Goal: Transaction & Acquisition: Purchase product/service

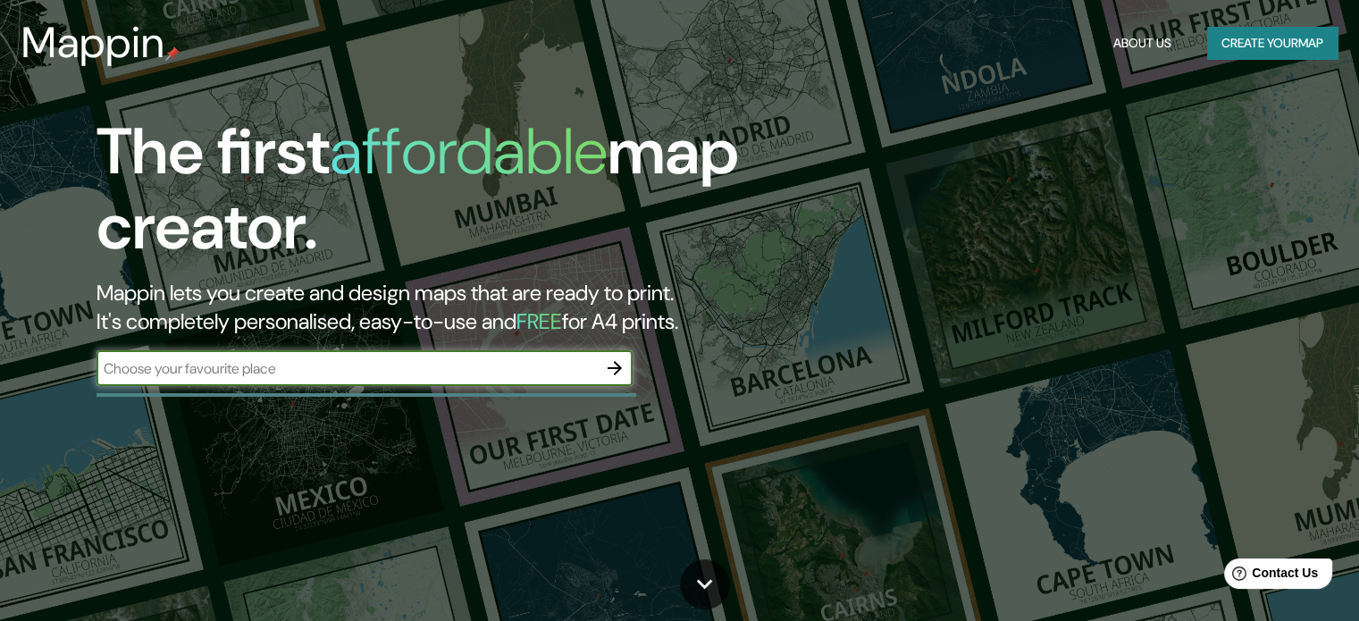
click at [328, 364] on input "text" at bounding box center [346, 368] width 500 height 21
type input "[GEOGRAPHIC_DATA]"
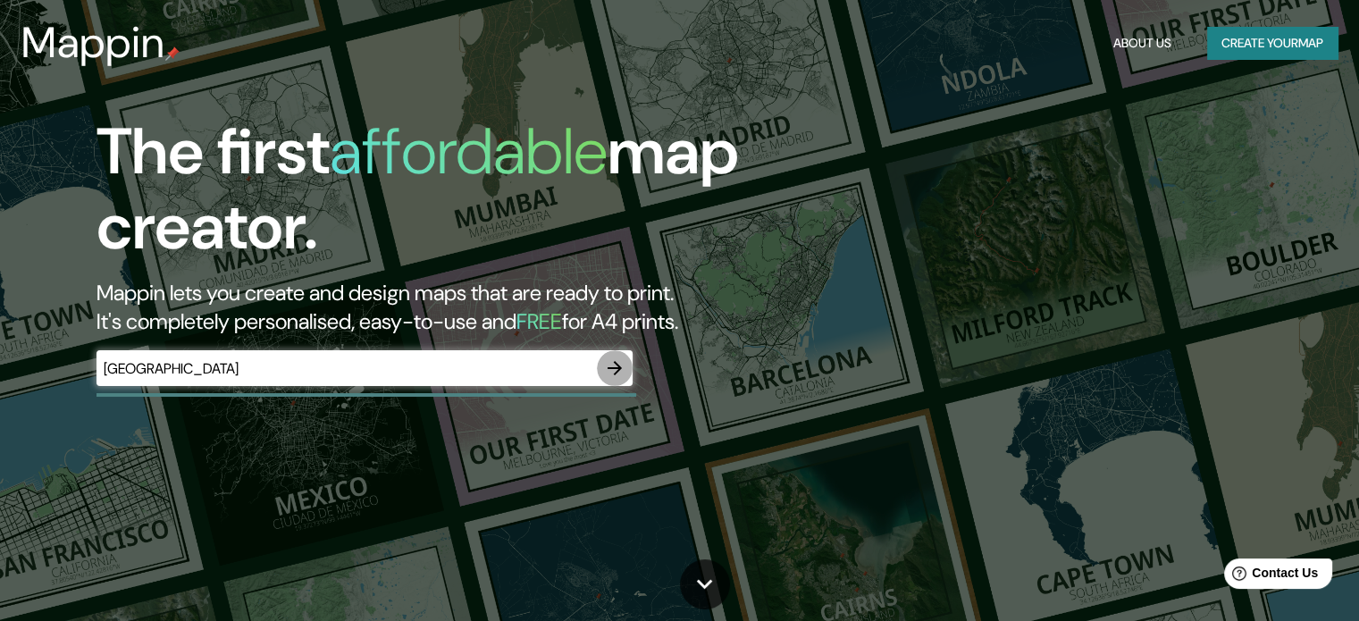
click at [615, 380] on button "button" at bounding box center [615, 368] width 36 height 36
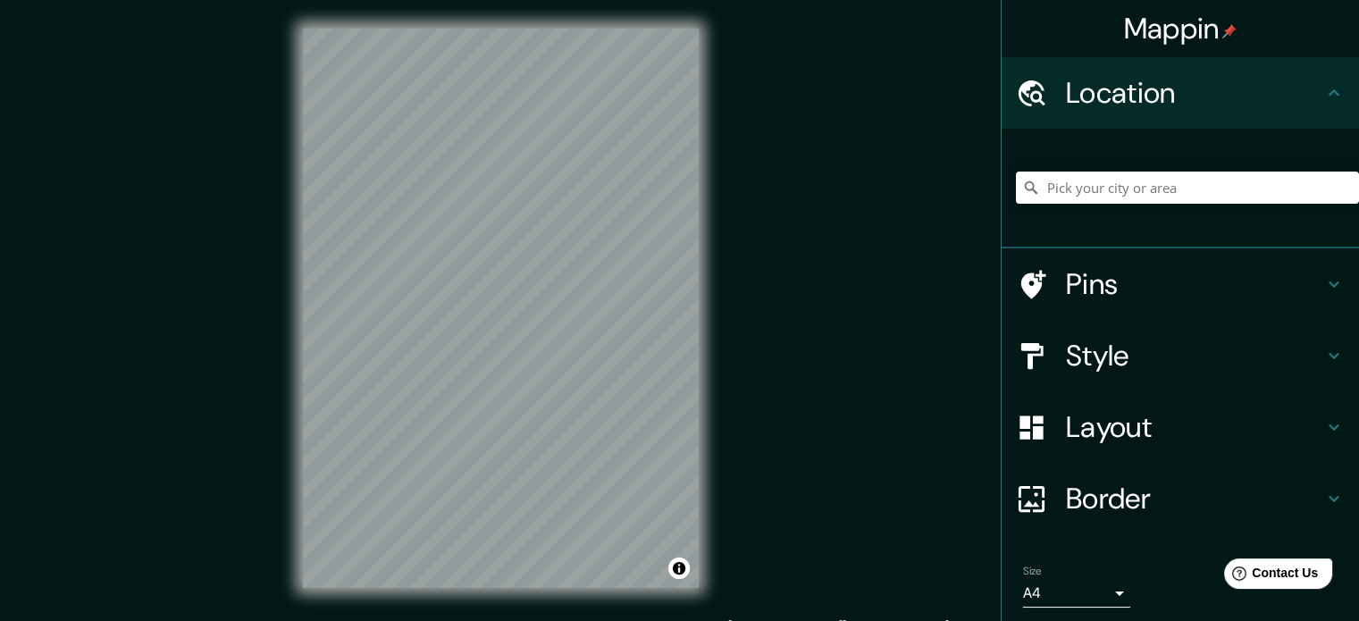
scroll to position [23, 0]
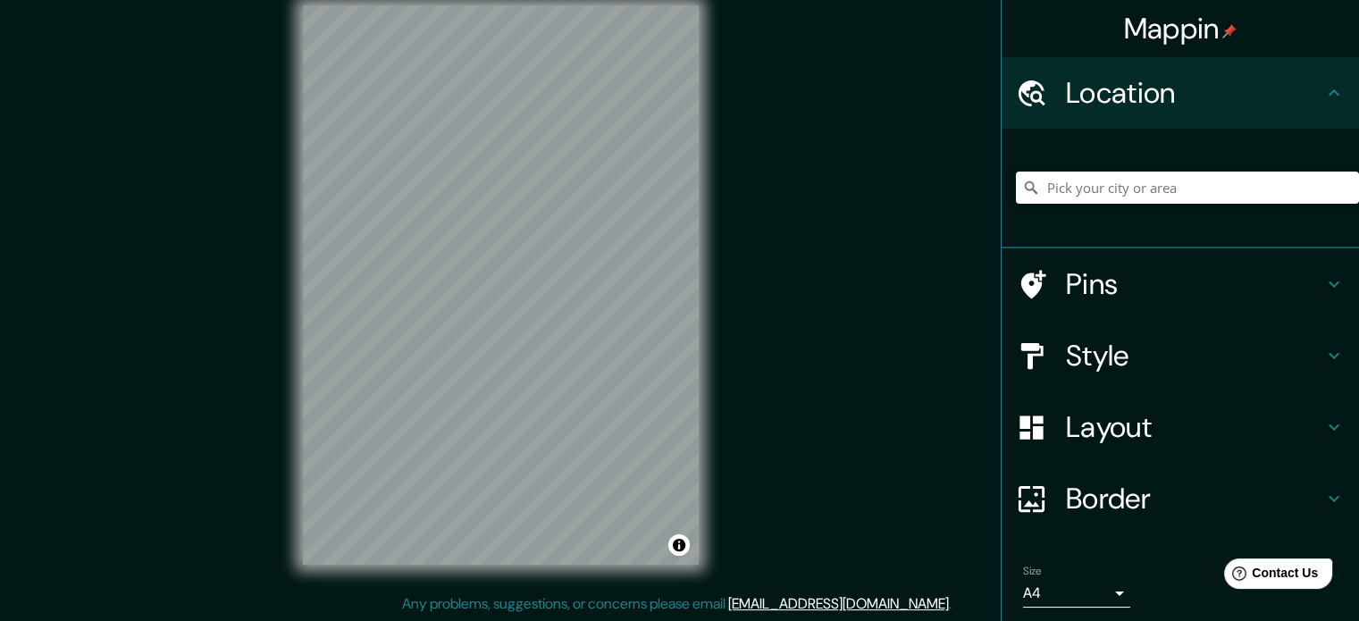
click at [1184, 345] on h4 "Style" at bounding box center [1194, 356] width 257 height 36
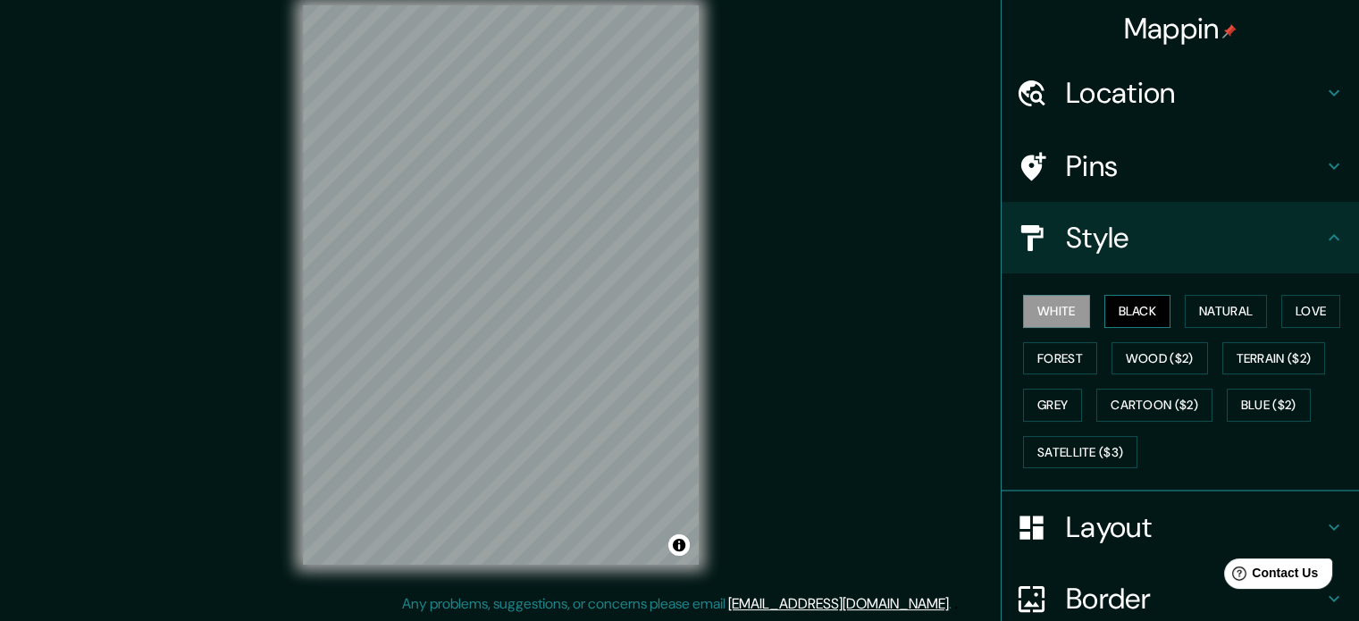
click at [1104, 302] on button "Black" at bounding box center [1137, 311] width 67 height 33
click at [1184, 302] on button "Natural" at bounding box center [1225, 311] width 82 height 33
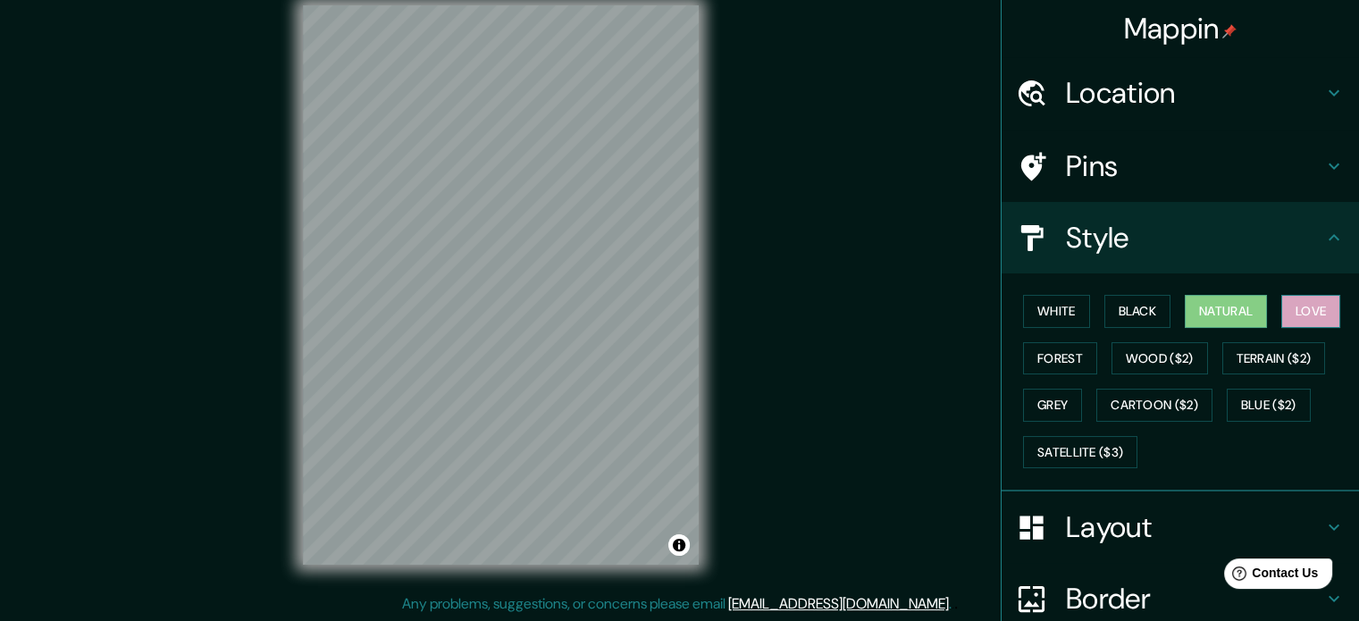
click at [1307, 302] on button "Love" at bounding box center [1310, 311] width 59 height 33
click at [1036, 363] on button "Forest" at bounding box center [1060, 358] width 74 height 33
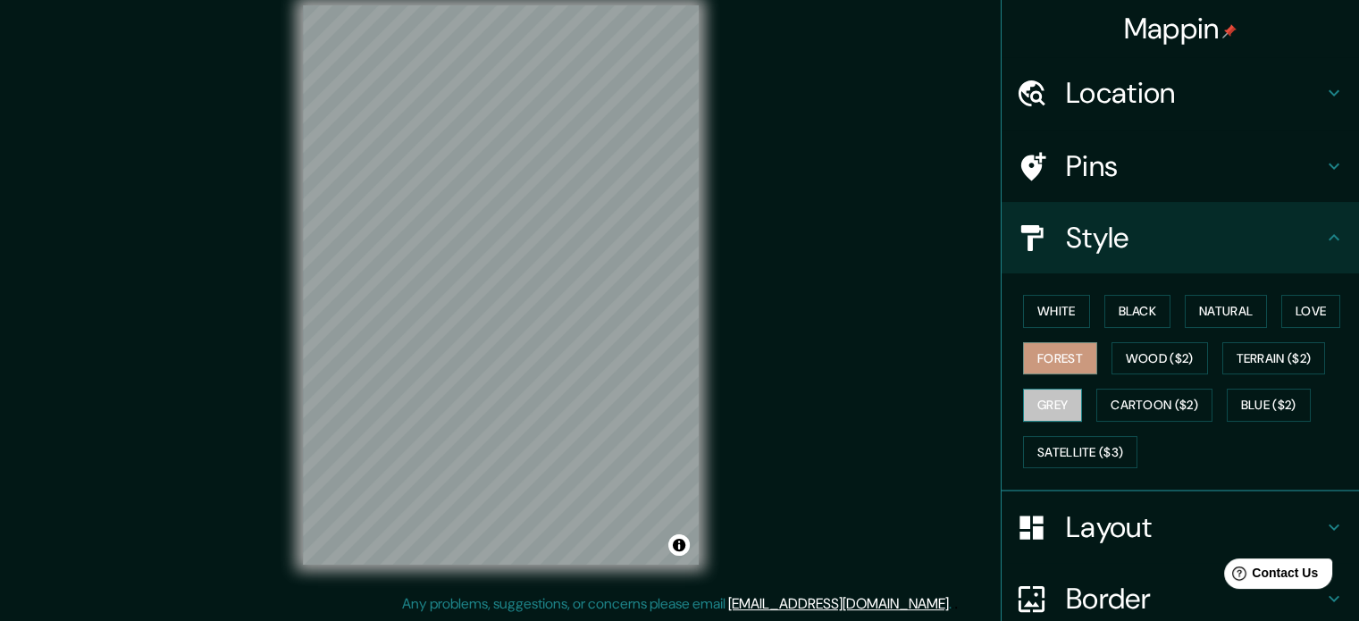
click at [1023, 395] on button "Grey" at bounding box center [1052, 405] width 59 height 33
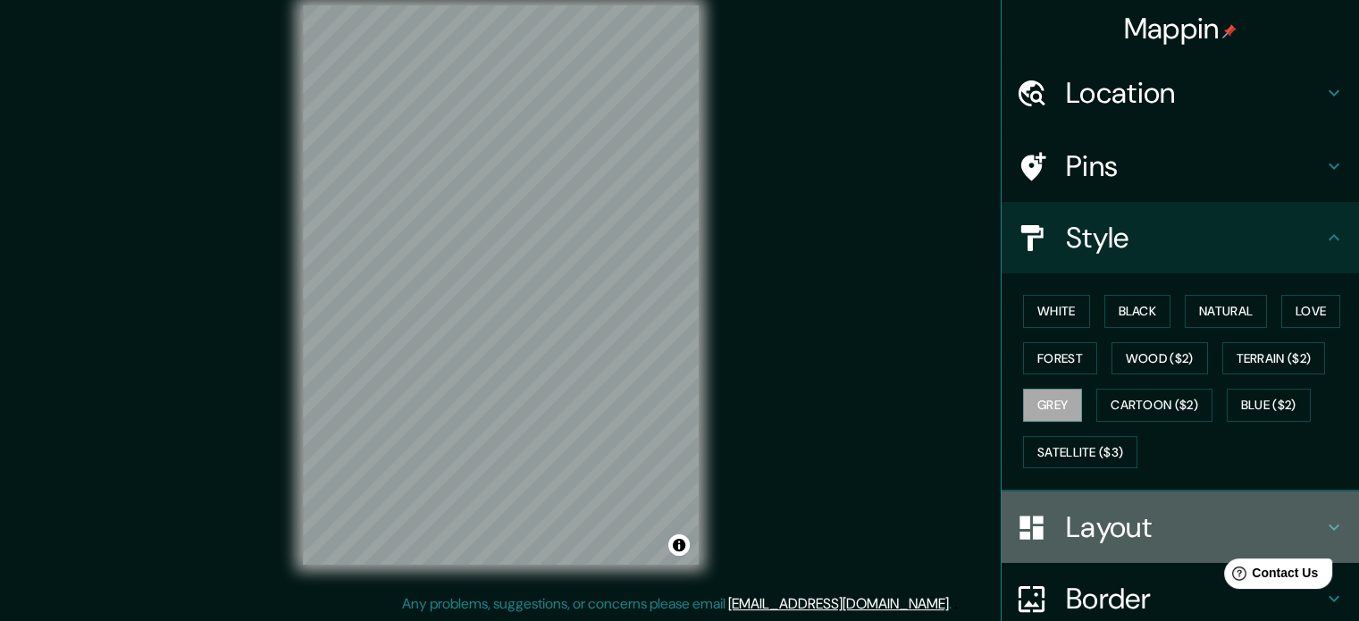
click at [1122, 527] on h4 "Layout" at bounding box center [1194, 527] width 257 height 36
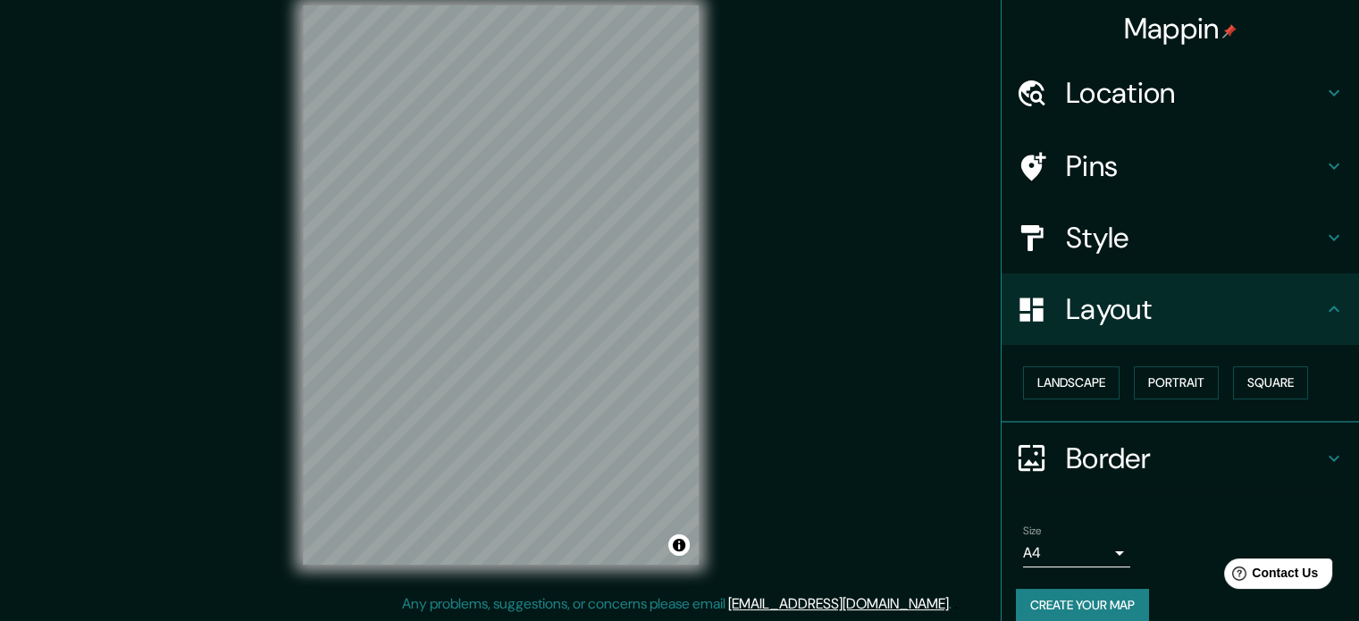
click at [1140, 231] on h4 "Style" at bounding box center [1194, 238] width 257 height 36
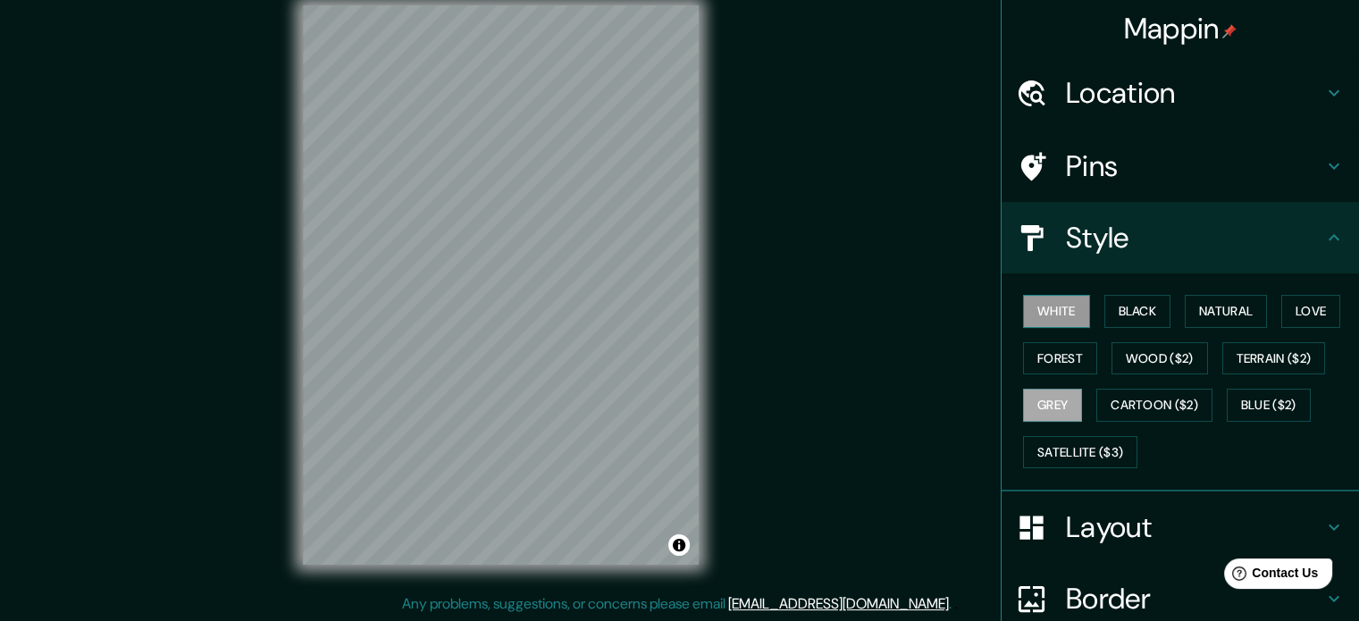
click at [1064, 305] on button "White" at bounding box center [1056, 311] width 67 height 33
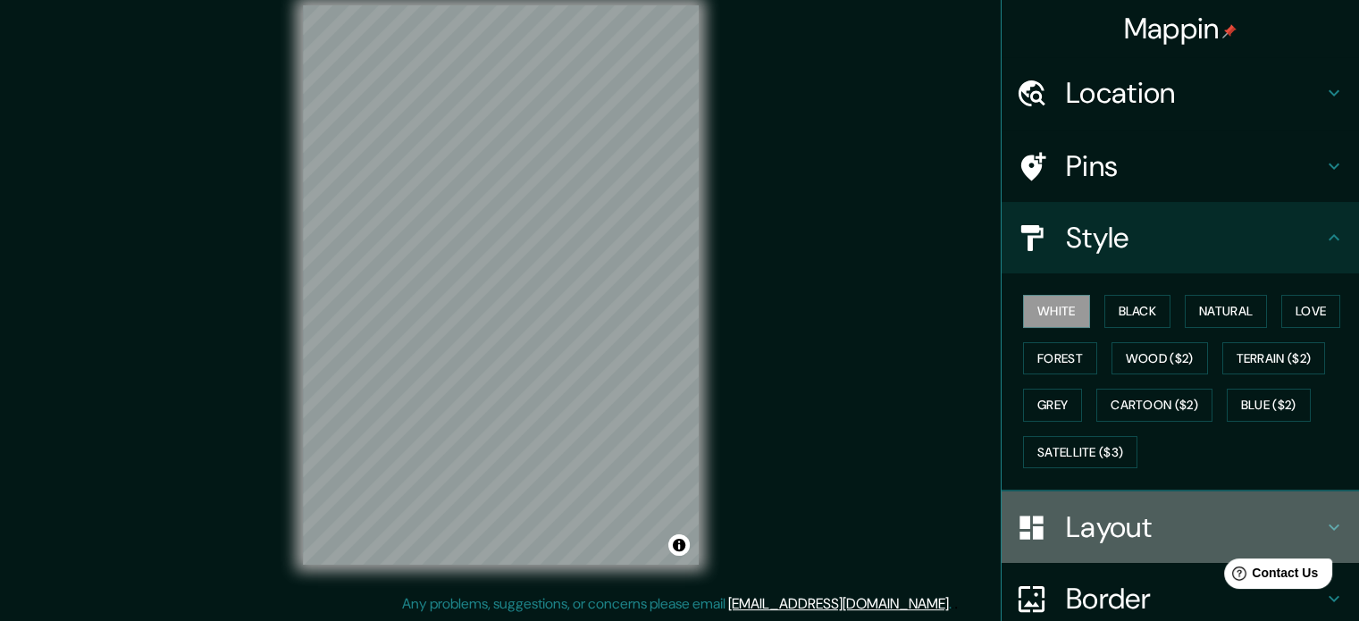
click at [1090, 532] on h4 "Layout" at bounding box center [1194, 527] width 257 height 36
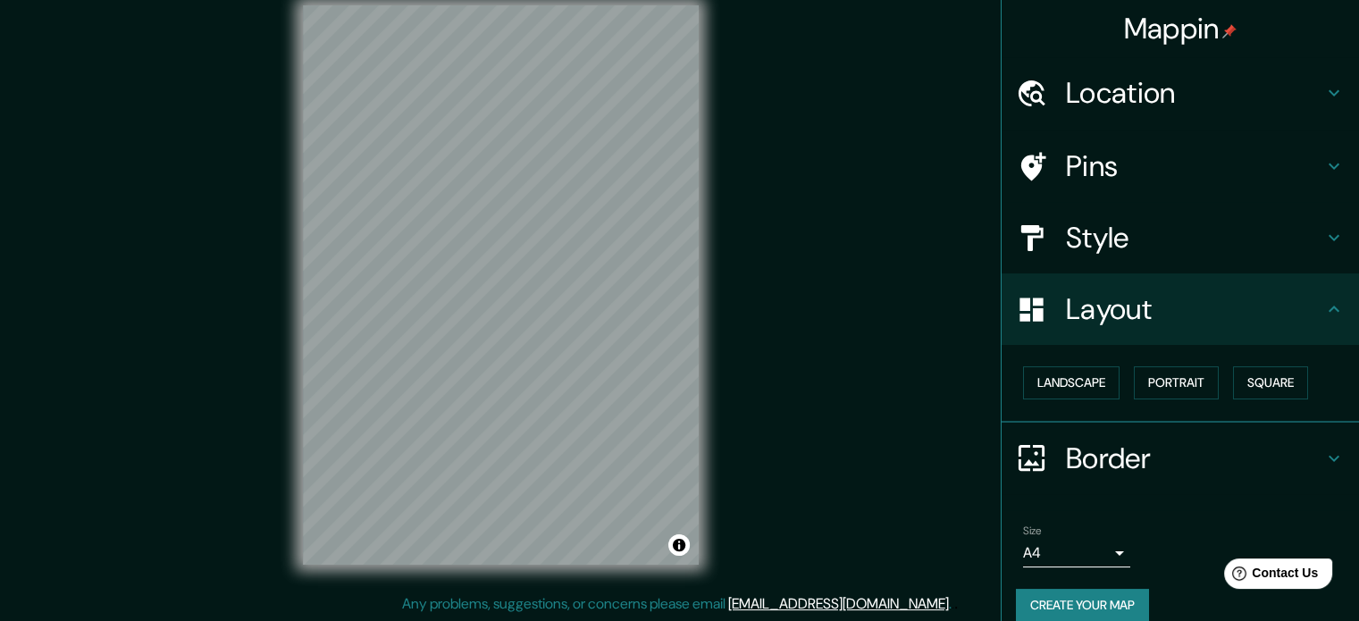
click at [1125, 463] on h4 "Border" at bounding box center [1194, 458] width 257 height 36
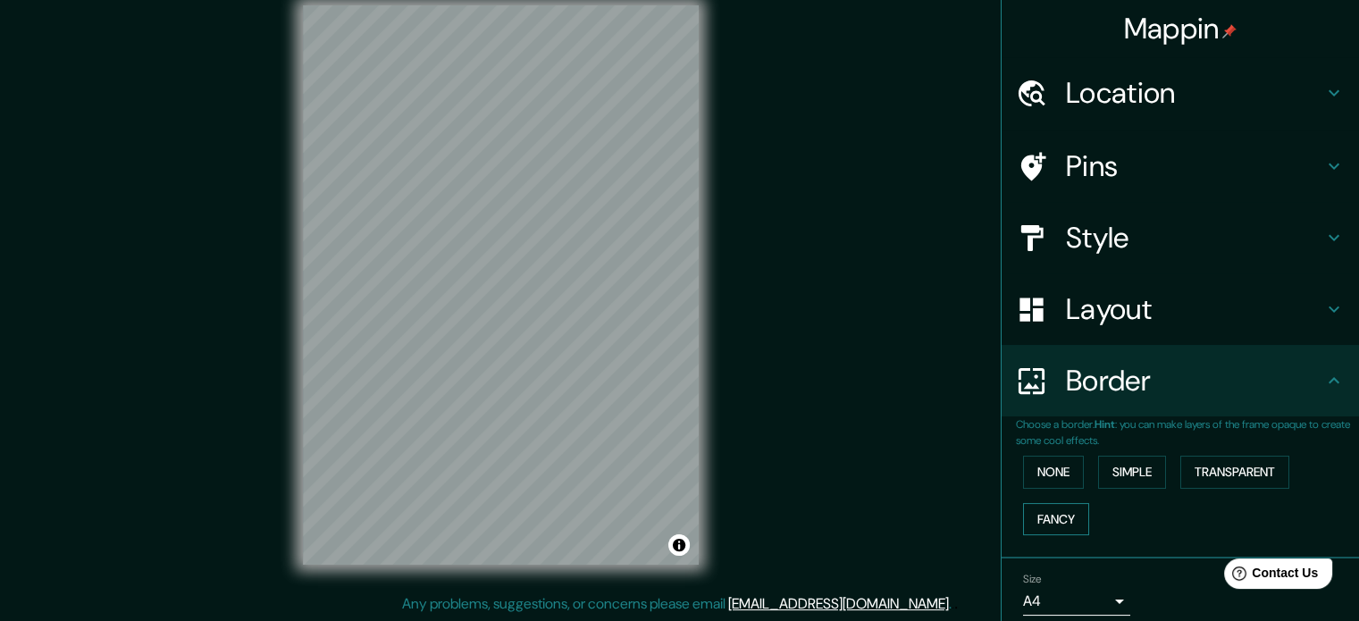
click at [1051, 521] on button "Fancy" at bounding box center [1056, 519] width 66 height 33
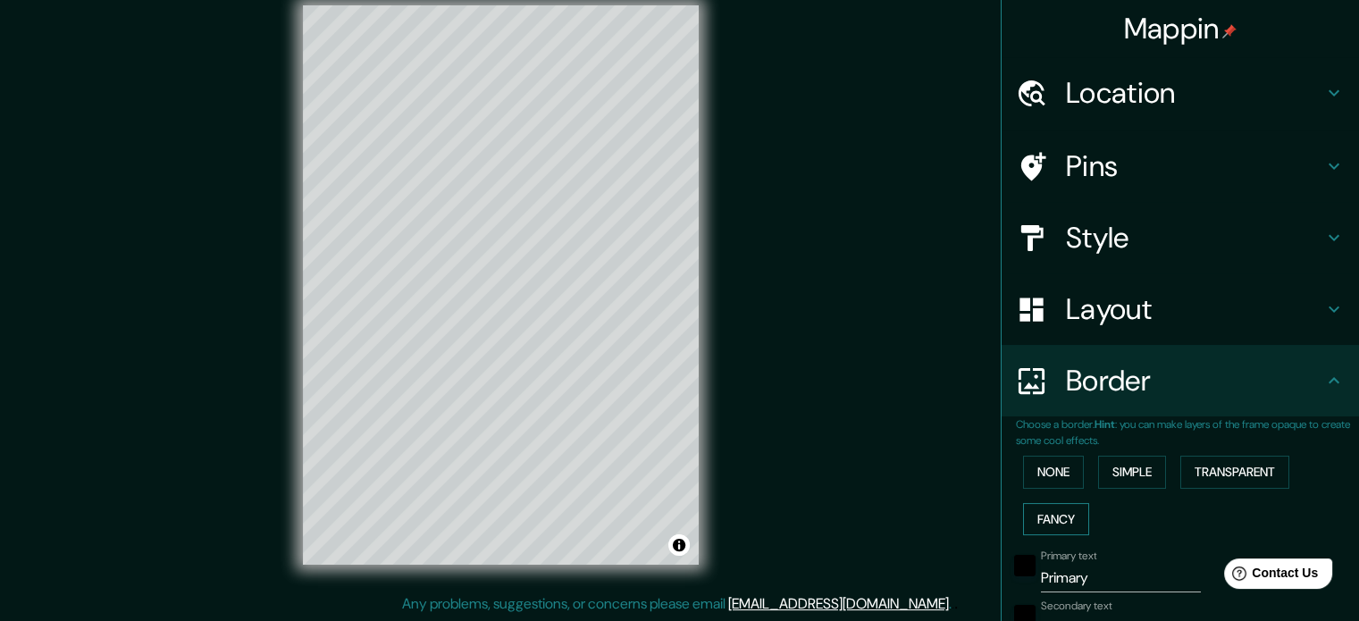
click at [1051, 521] on button "Fancy" at bounding box center [1056, 519] width 66 height 33
type input "177"
type input "35"
type input "18"
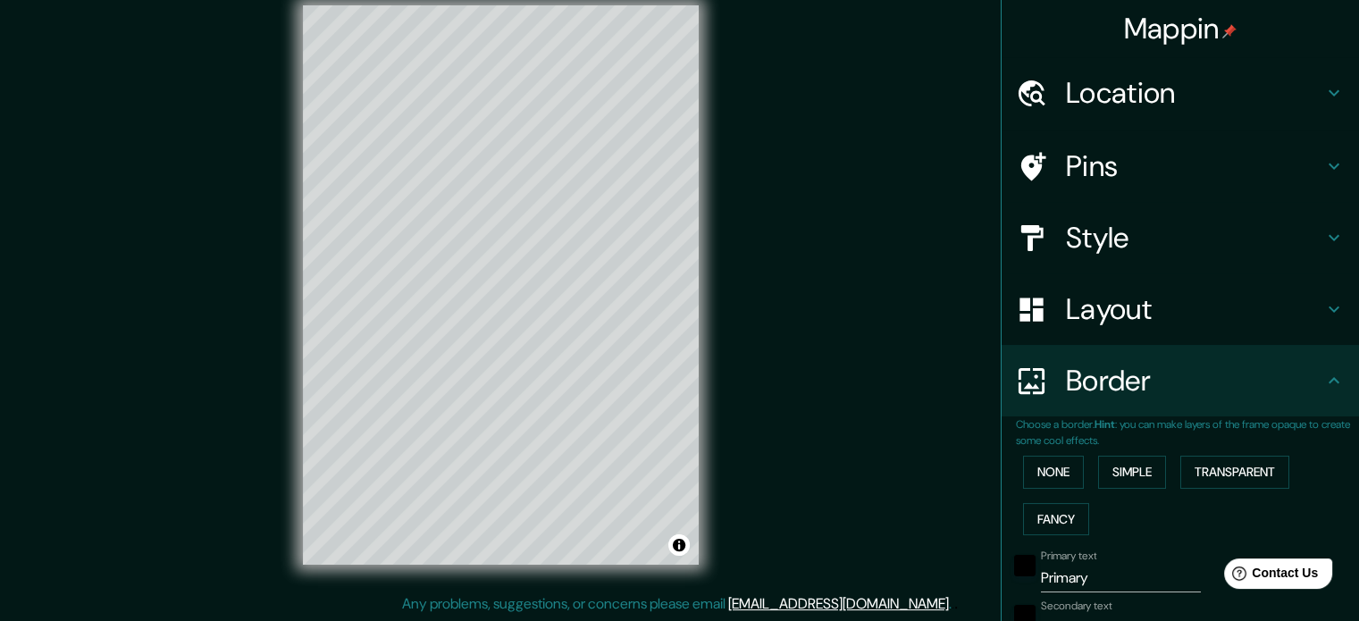
click at [1043, 490] on div "None Simple Transparent Fancy" at bounding box center [1187, 495] width 343 height 94
click at [1042, 481] on button "None" at bounding box center [1053, 472] width 61 height 33
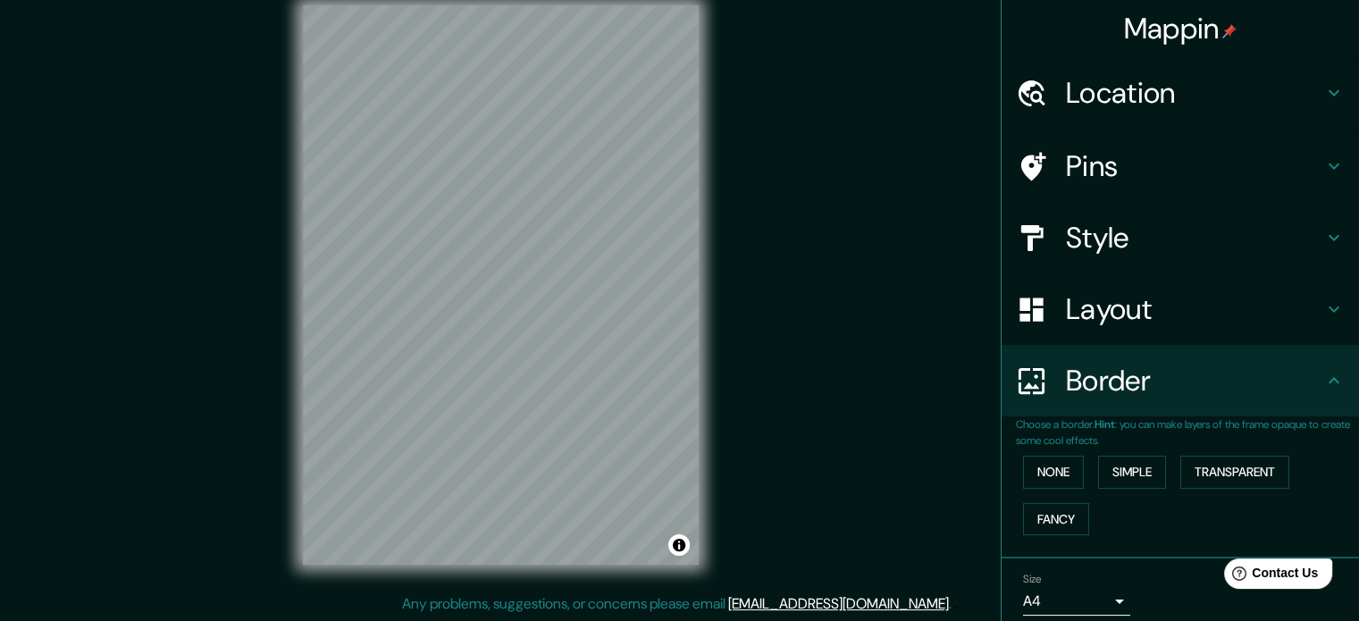
click at [1145, 326] on h4 "Layout" at bounding box center [1194, 309] width 257 height 36
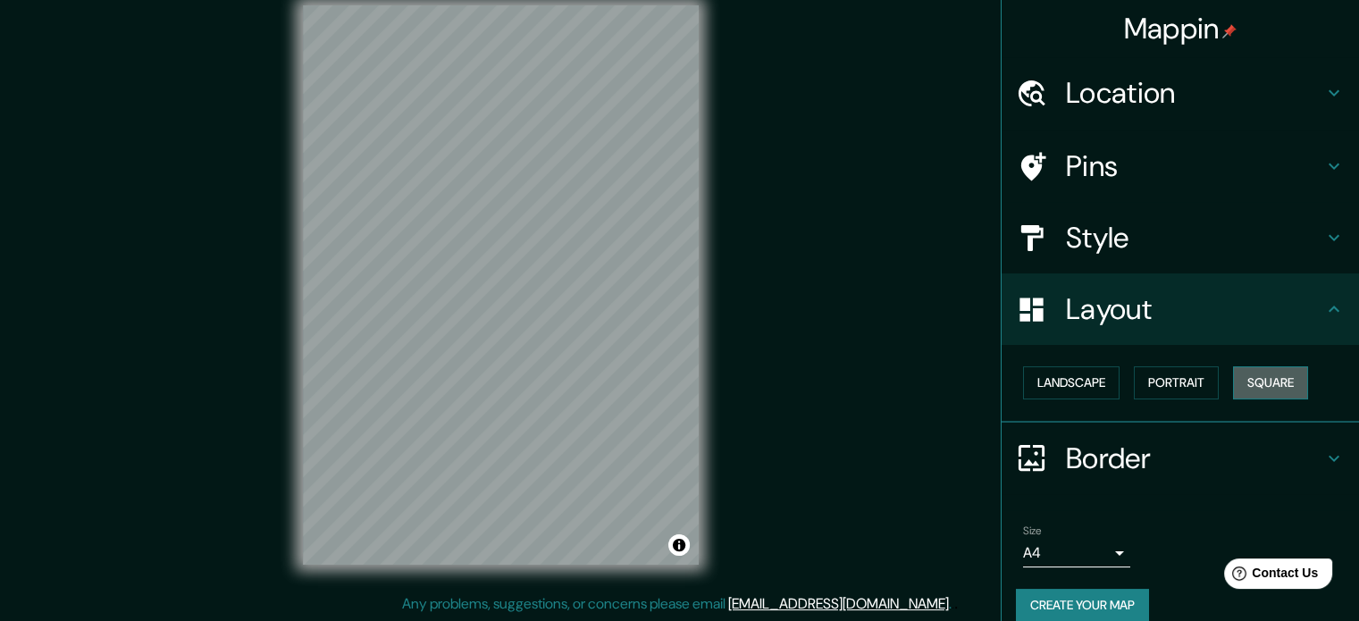
click at [1246, 389] on button "Square" at bounding box center [1270, 382] width 75 height 33
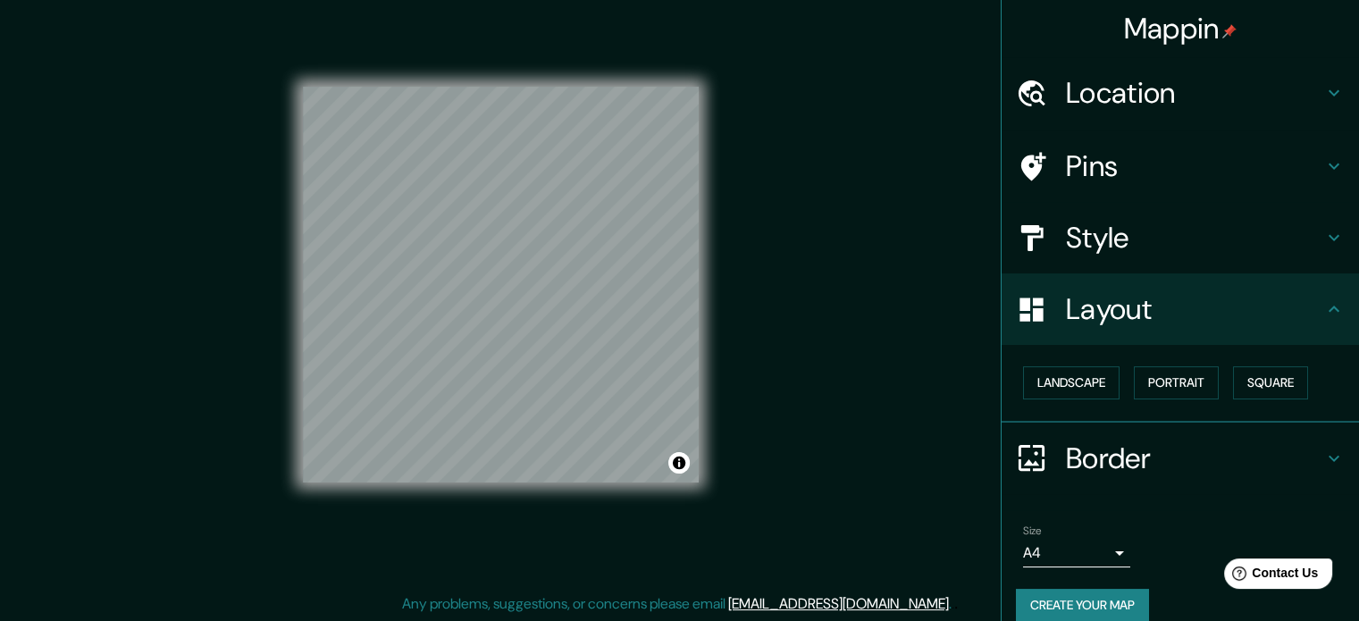
click at [807, 314] on div "Mappin Location Pins Style Layout Landscape Portrait Square Border Choose a bor…" at bounding box center [679, 299] width 1359 height 645
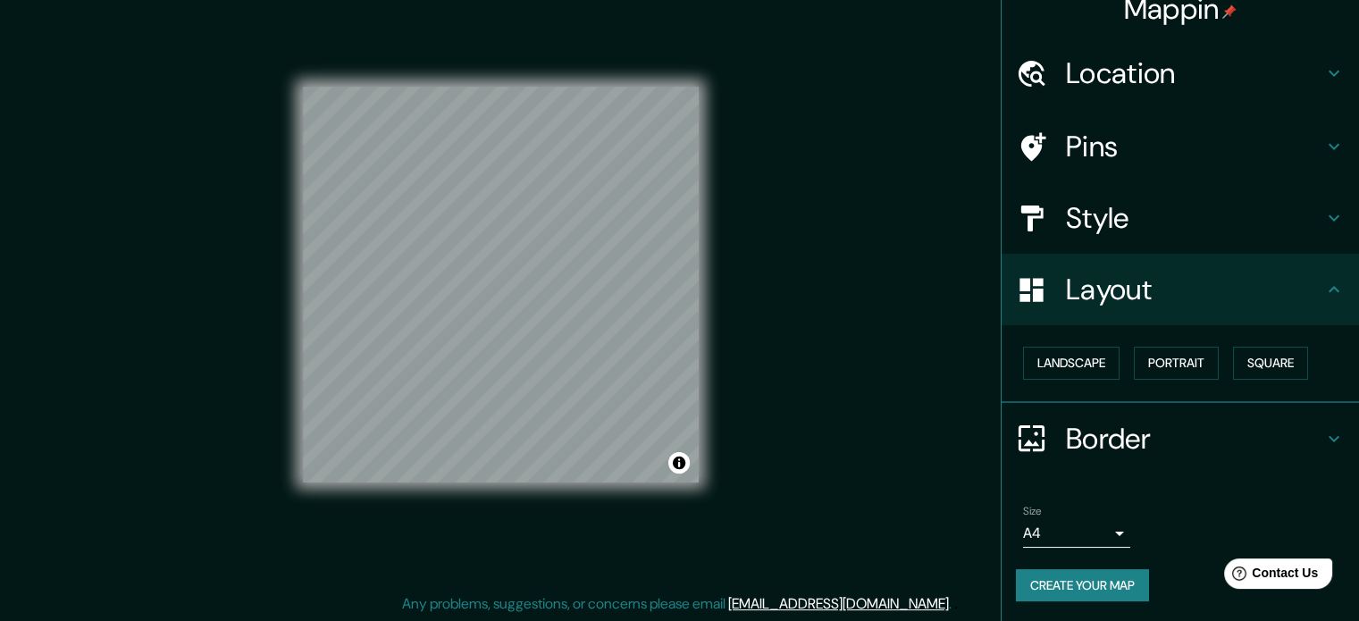
click at [1099, 534] on body "Mappin Location Pins Style Layout Landscape Portrait Square Border Choose a bor…" at bounding box center [679, 287] width 1359 height 621
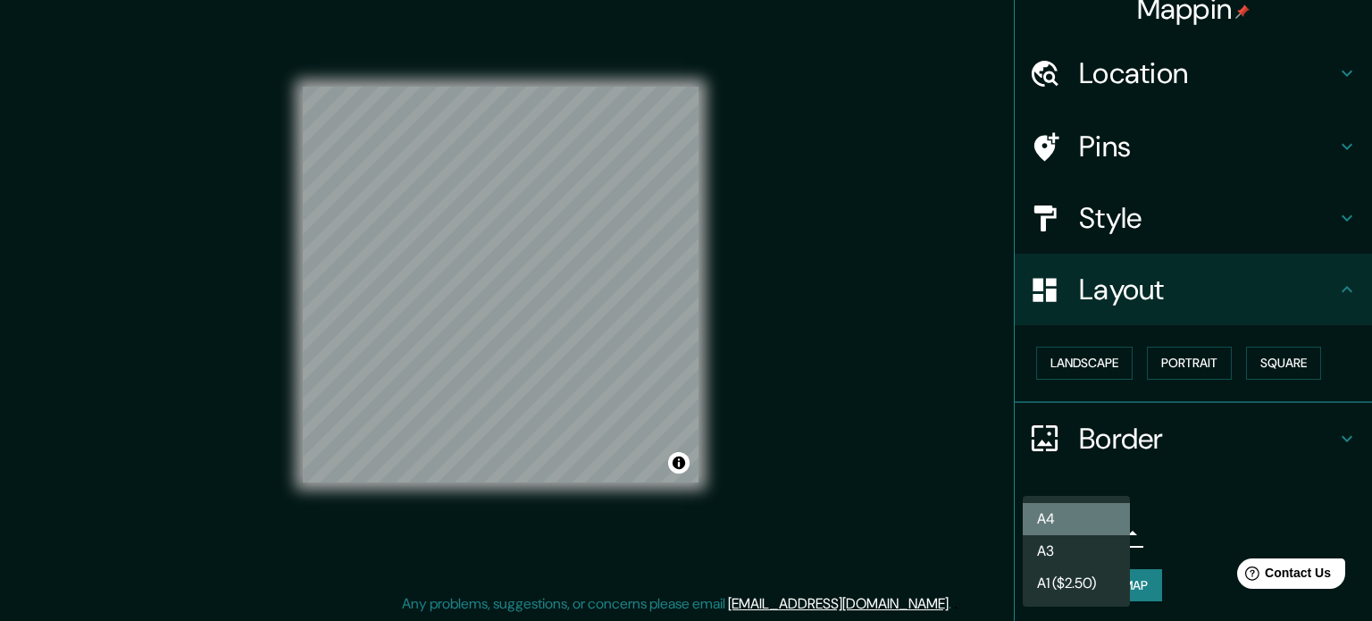
click at [1099, 534] on li "A4" at bounding box center [1076, 519] width 107 height 32
click at [1086, 540] on body "Mappin Location Pins Style Layout Landscape Portrait Square Border Choose a bor…" at bounding box center [686, 287] width 1372 height 621
click at [1072, 549] on li "A3" at bounding box center [1076, 551] width 107 height 32
type input "a4"
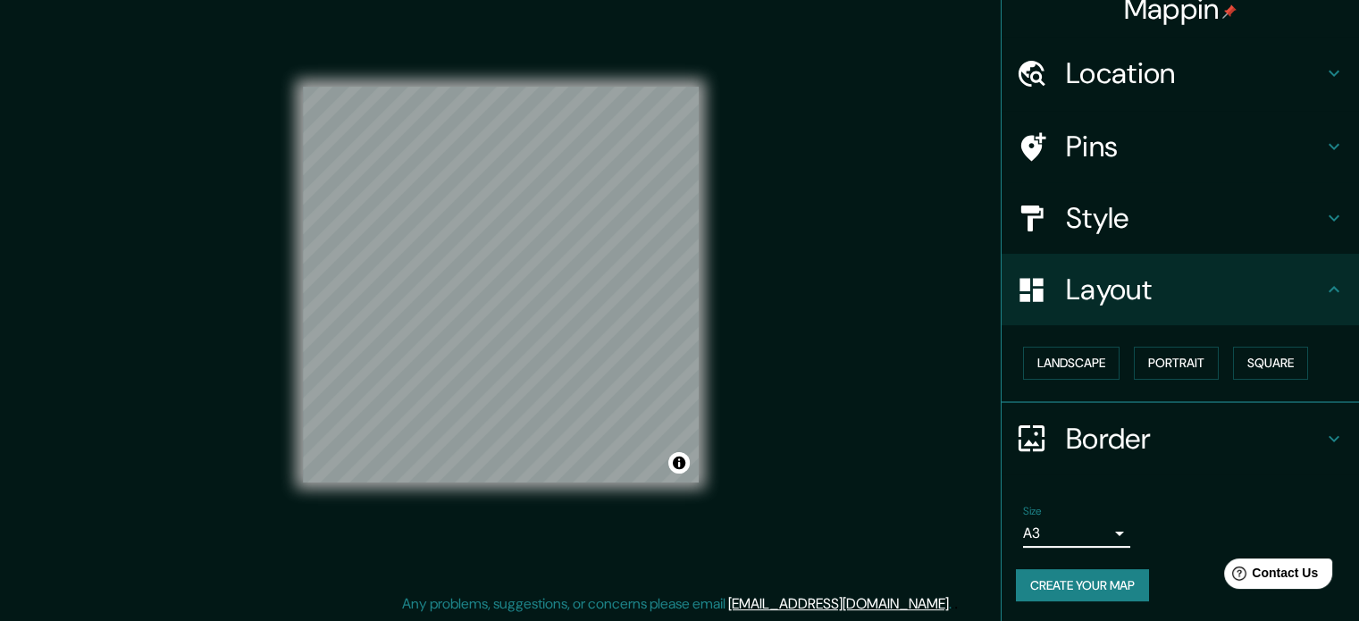
click at [1070, 591] on button "Create your map" at bounding box center [1082, 585] width 133 height 33
click at [1116, 591] on button "Create your map" at bounding box center [1082, 585] width 133 height 33
click at [1259, 203] on h4 "Style" at bounding box center [1194, 218] width 257 height 36
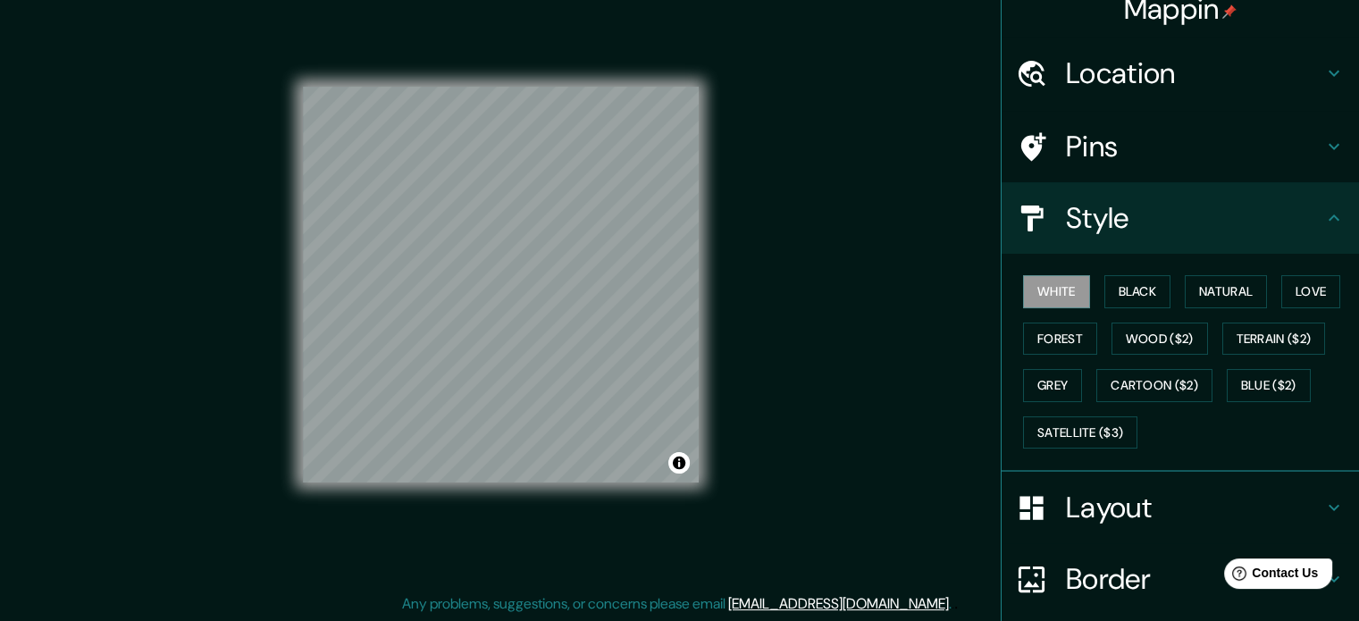
click at [1271, 164] on div "Pins" at bounding box center [1179, 146] width 357 height 71
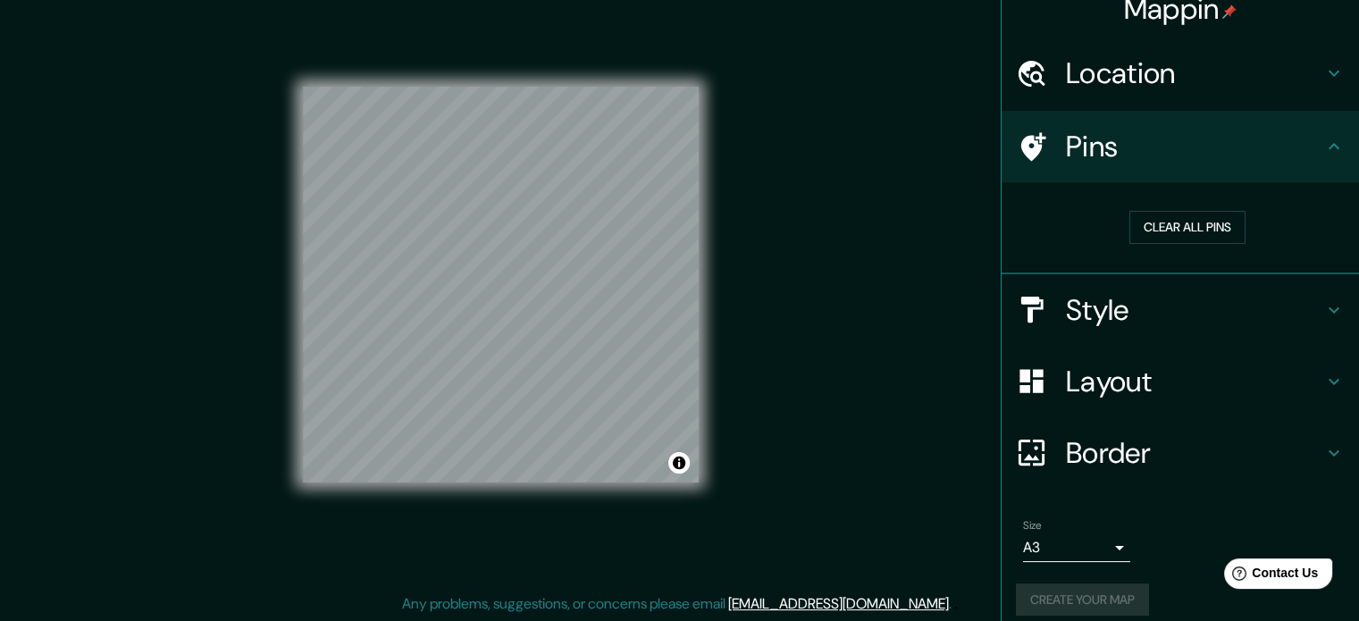
click at [1266, 96] on div "Location" at bounding box center [1179, 73] width 357 height 71
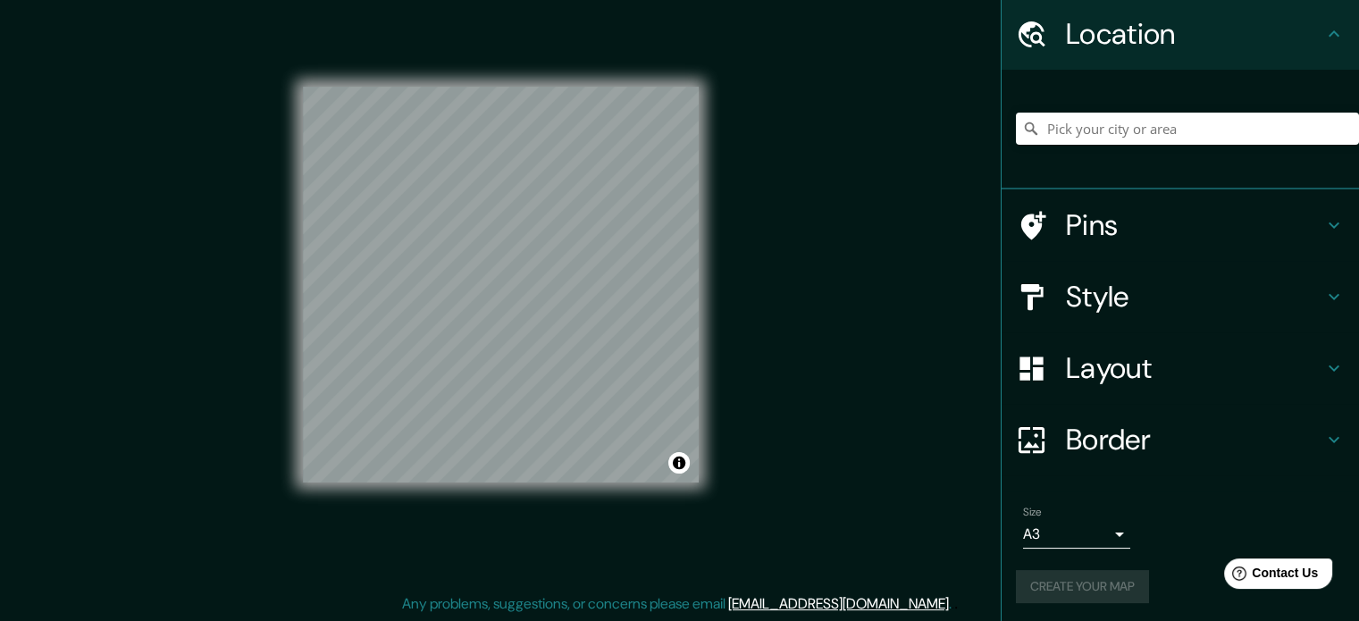
scroll to position [61, 0]
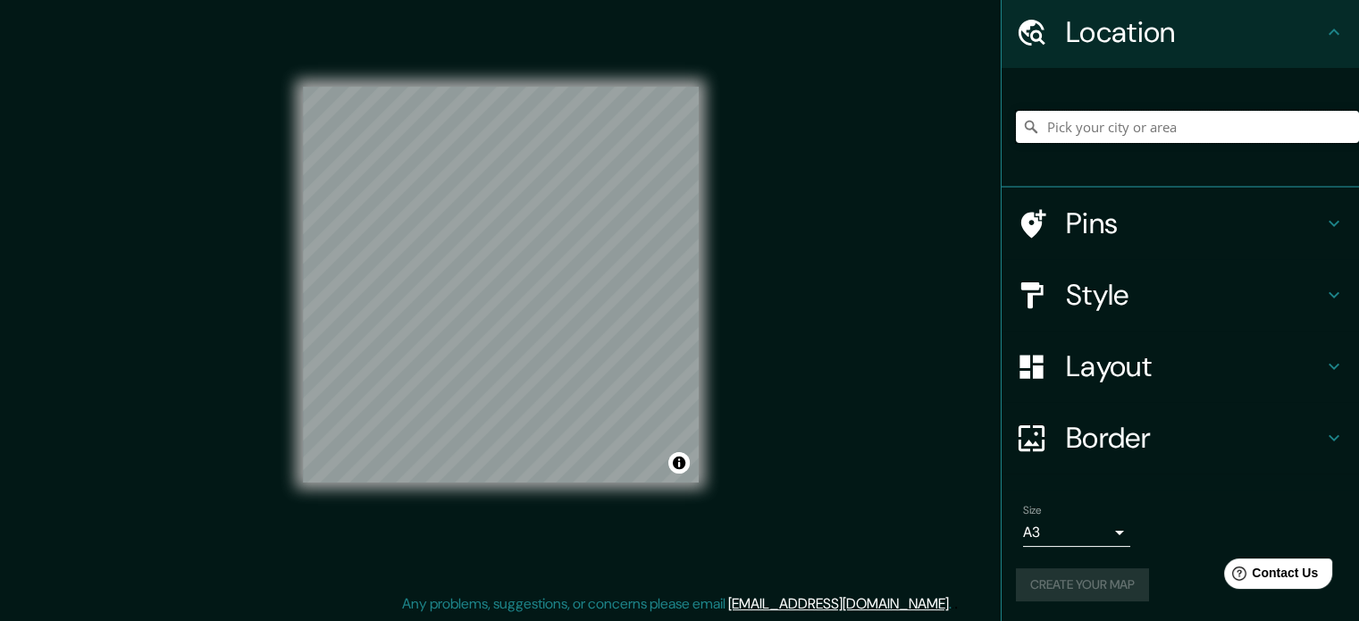
click at [1180, 131] on input "Pick your city or area" at bounding box center [1187, 127] width 343 height 32
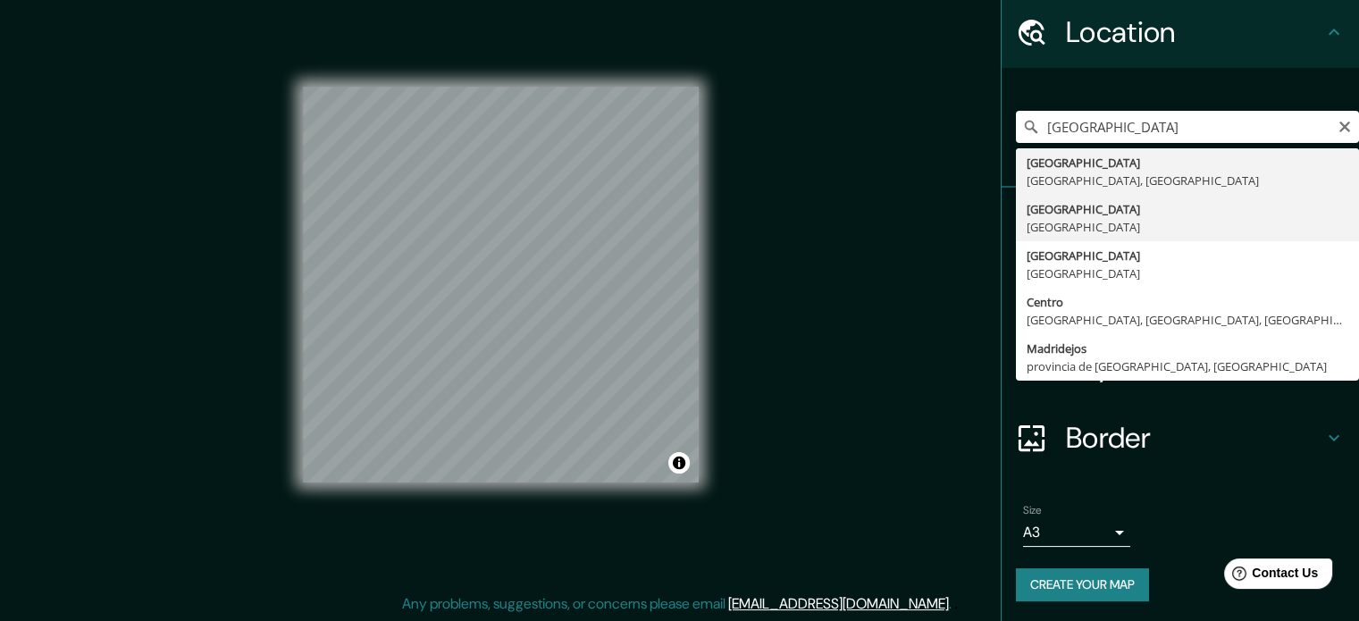
type input "Comunidad de Madrid, España"
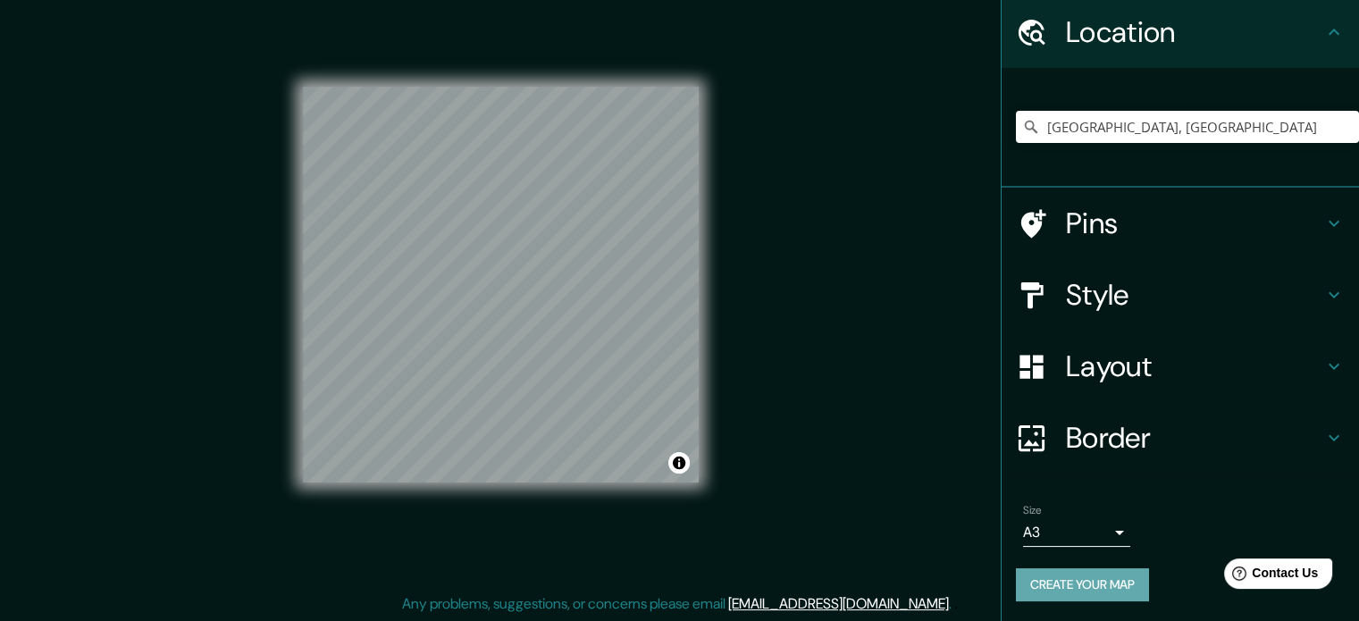
click at [1072, 582] on button "Create your map" at bounding box center [1082, 584] width 133 height 33
click at [1070, 582] on button "Create your map" at bounding box center [1082, 584] width 133 height 33
click at [1070, 582] on div "Create your map" at bounding box center [1180, 584] width 329 height 33
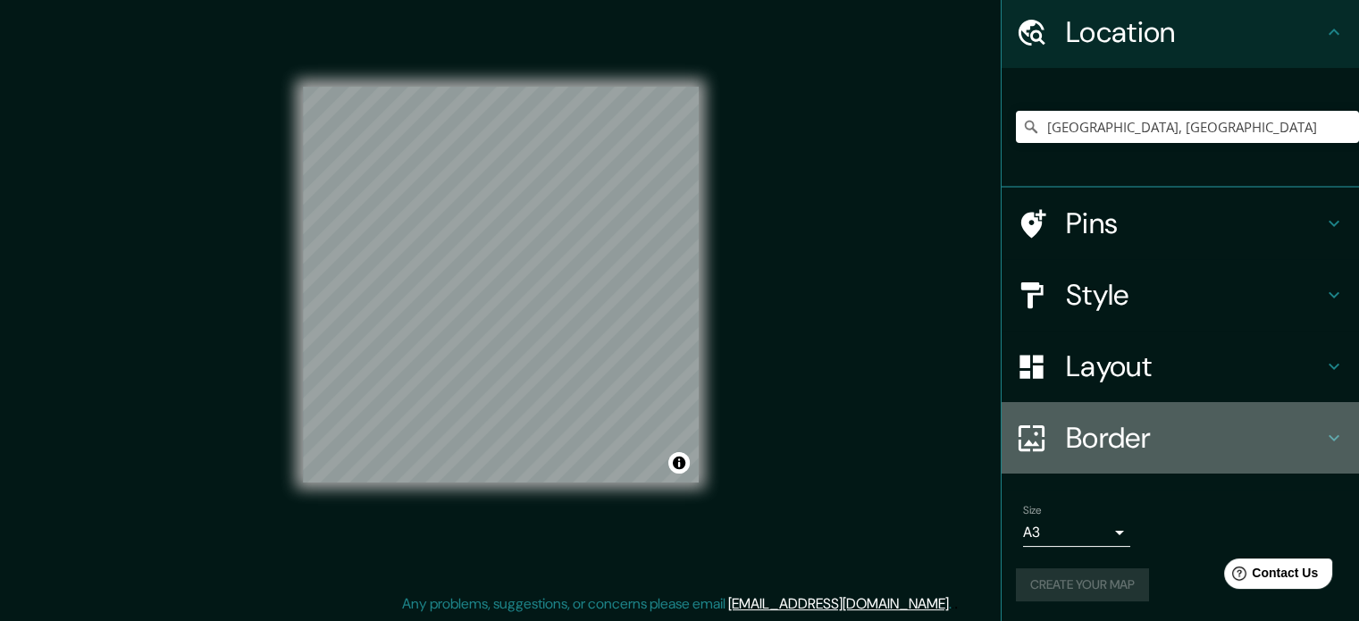
click at [1252, 433] on h4 "Border" at bounding box center [1194, 438] width 257 height 36
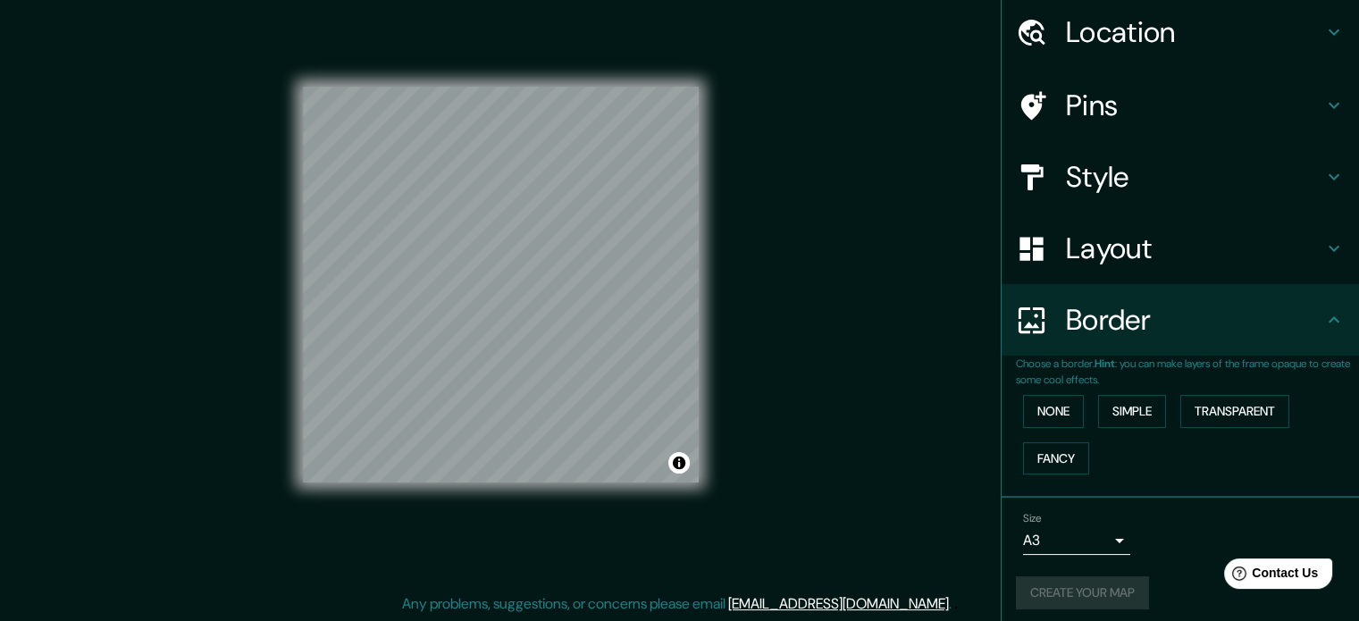
click at [1167, 264] on h4 "Layout" at bounding box center [1194, 248] width 257 height 36
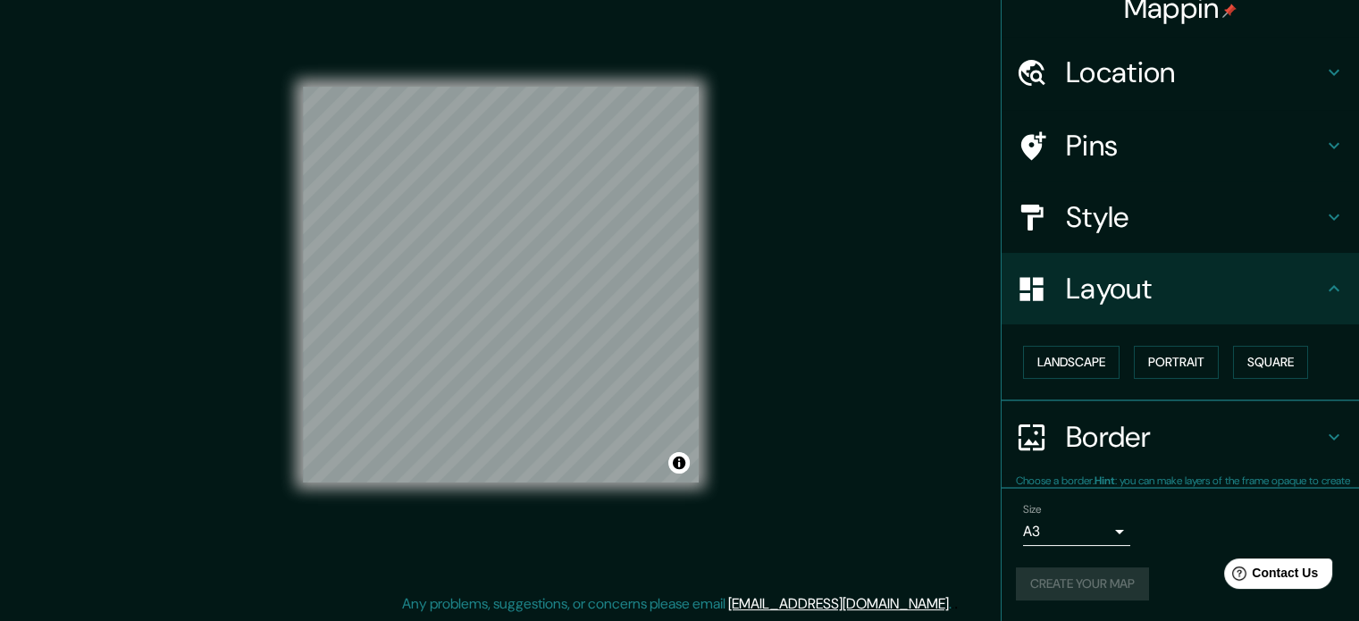
scroll to position [20, 0]
click at [1165, 228] on h4 "Style" at bounding box center [1194, 218] width 257 height 36
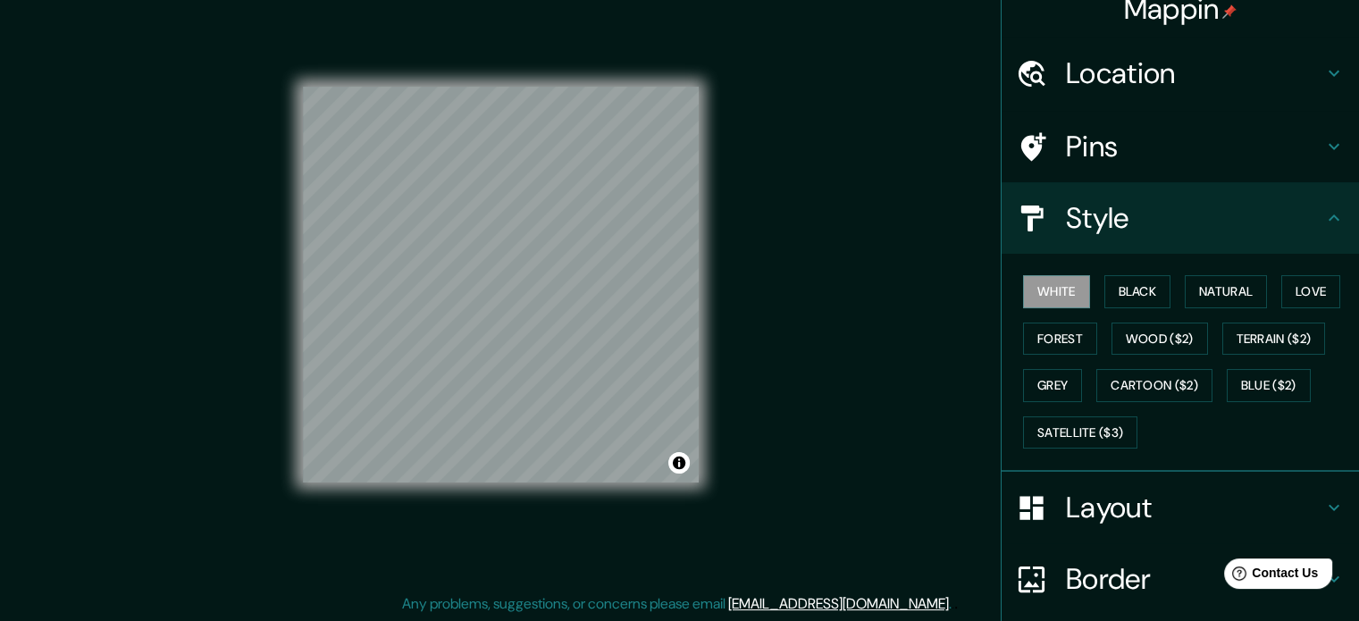
click at [1158, 174] on div "Pins" at bounding box center [1179, 146] width 357 height 71
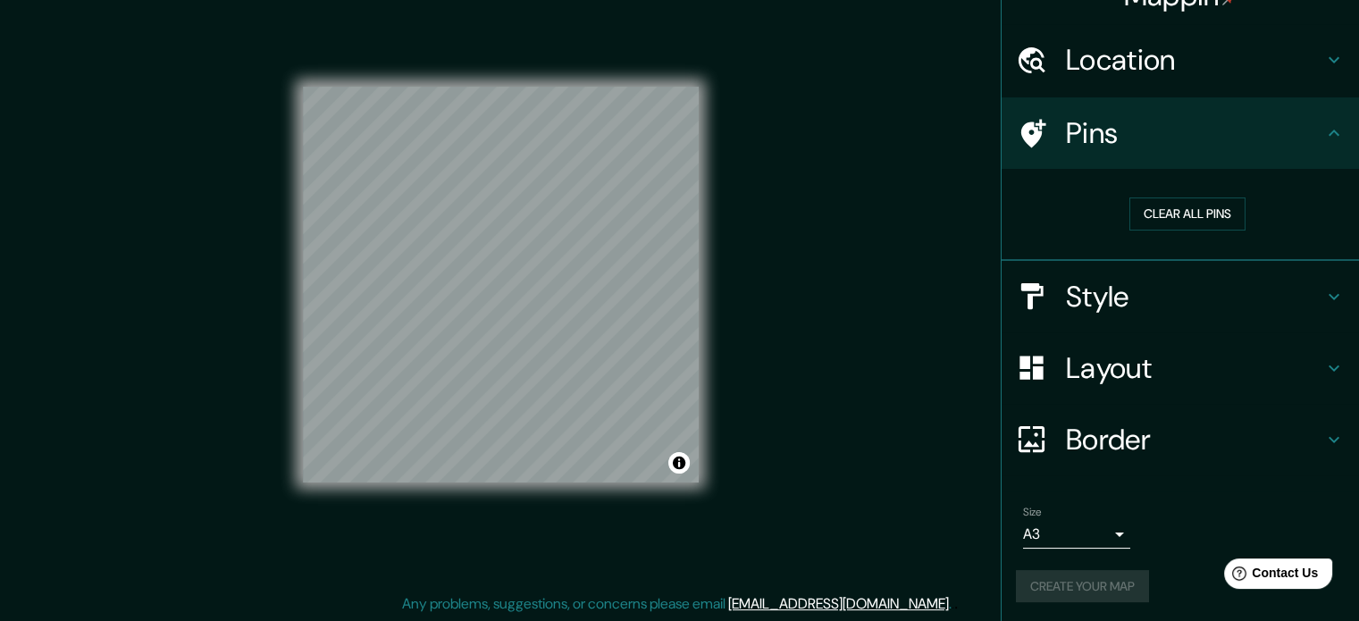
scroll to position [34, 0]
click at [1154, 435] on h4 "Border" at bounding box center [1194, 439] width 257 height 36
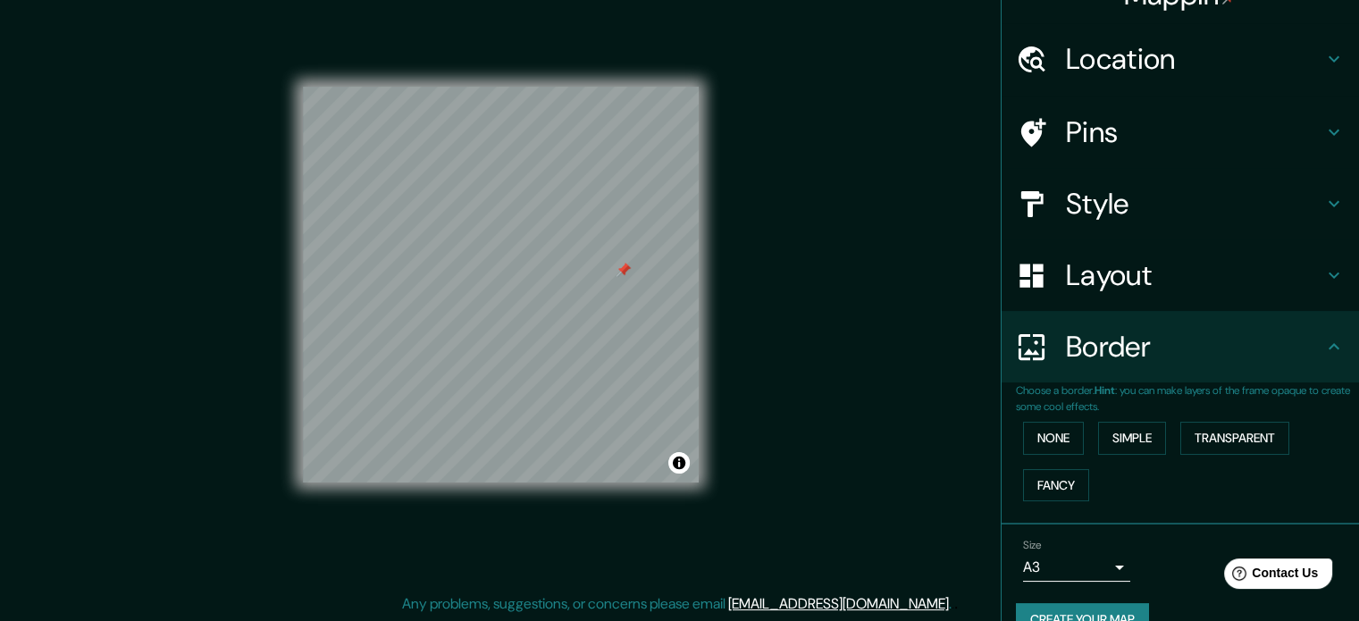
click at [758, 320] on div "Mappin Location Comunidad de Madrid, España Pins Style Layout Border Choose a b…" at bounding box center [679, 299] width 1359 height 645
drag, startPoint x: 642, startPoint y: 270, endPoint x: 565, endPoint y: 286, distance: 78.5
click at [667, 286] on div at bounding box center [674, 279] width 14 height 14
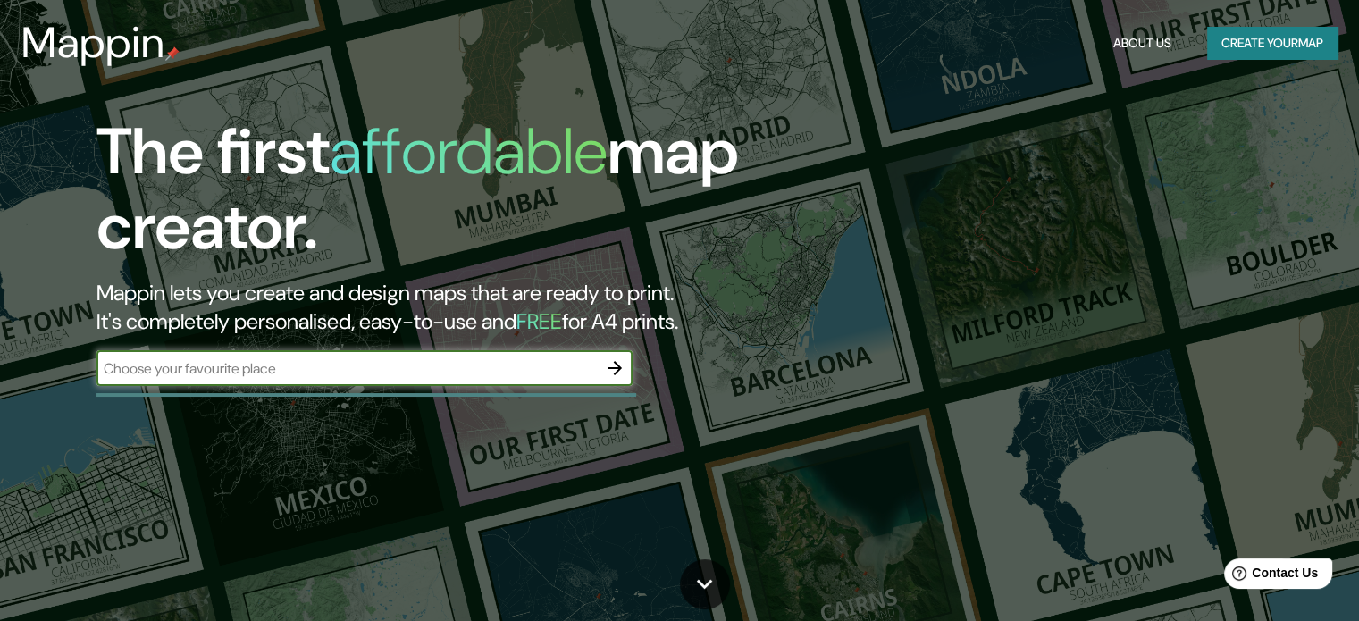
click at [338, 365] on input "text" at bounding box center [346, 368] width 500 height 21
type input "[GEOGRAPHIC_DATA]"
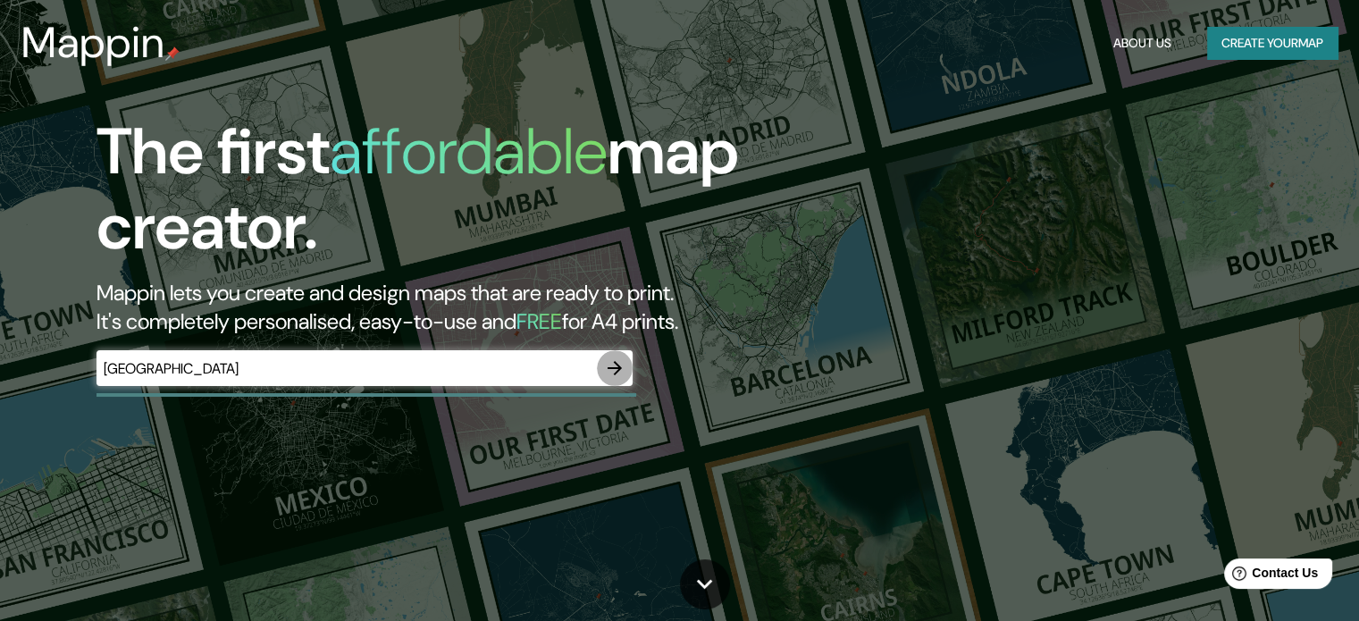
click at [612, 362] on icon "button" at bounding box center [614, 367] width 21 height 21
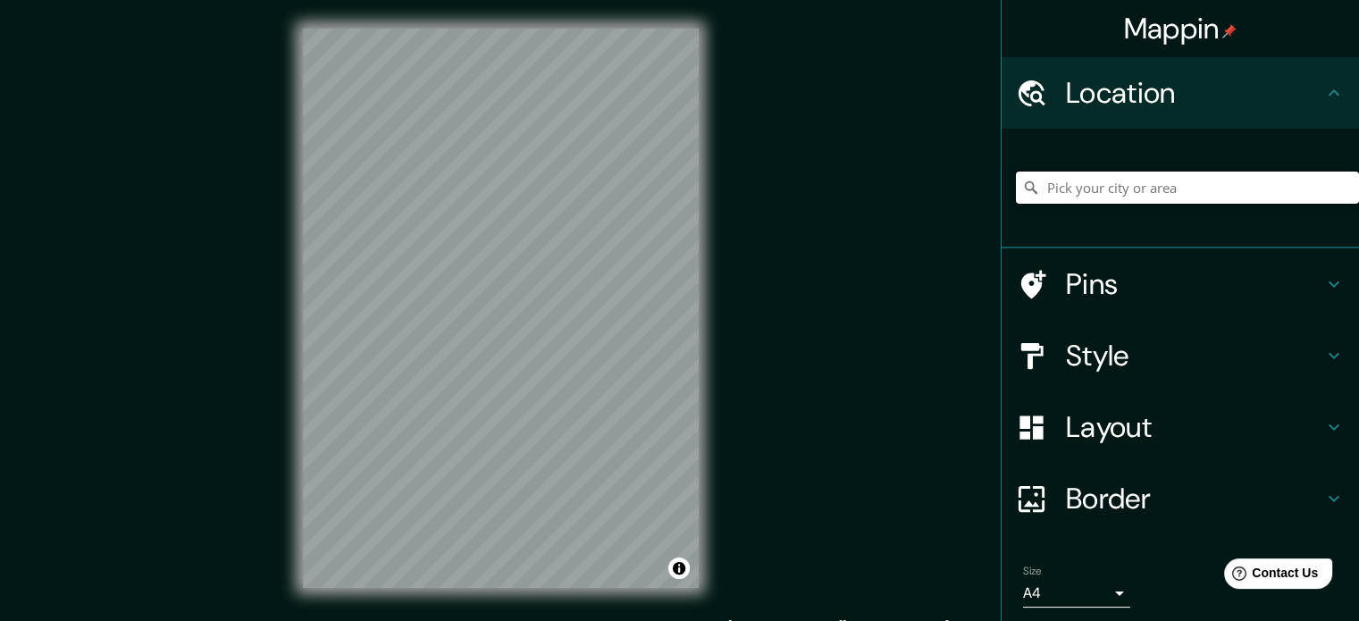
click at [1086, 175] on input "Pick your city or area" at bounding box center [1187, 188] width 343 height 32
click at [1129, 432] on h4 "Layout" at bounding box center [1194, 427] width 257 height 36
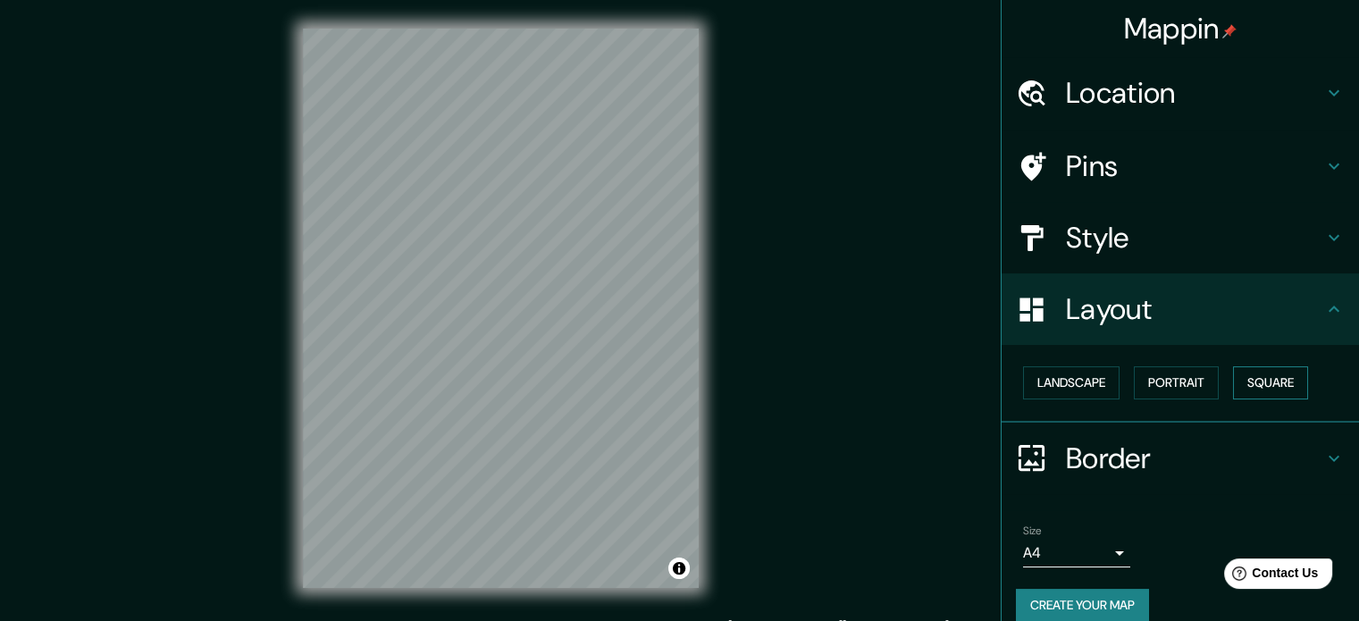
click at [1272, 381] on button "Square" at bounding box center [1270, 382] width 75 height 33
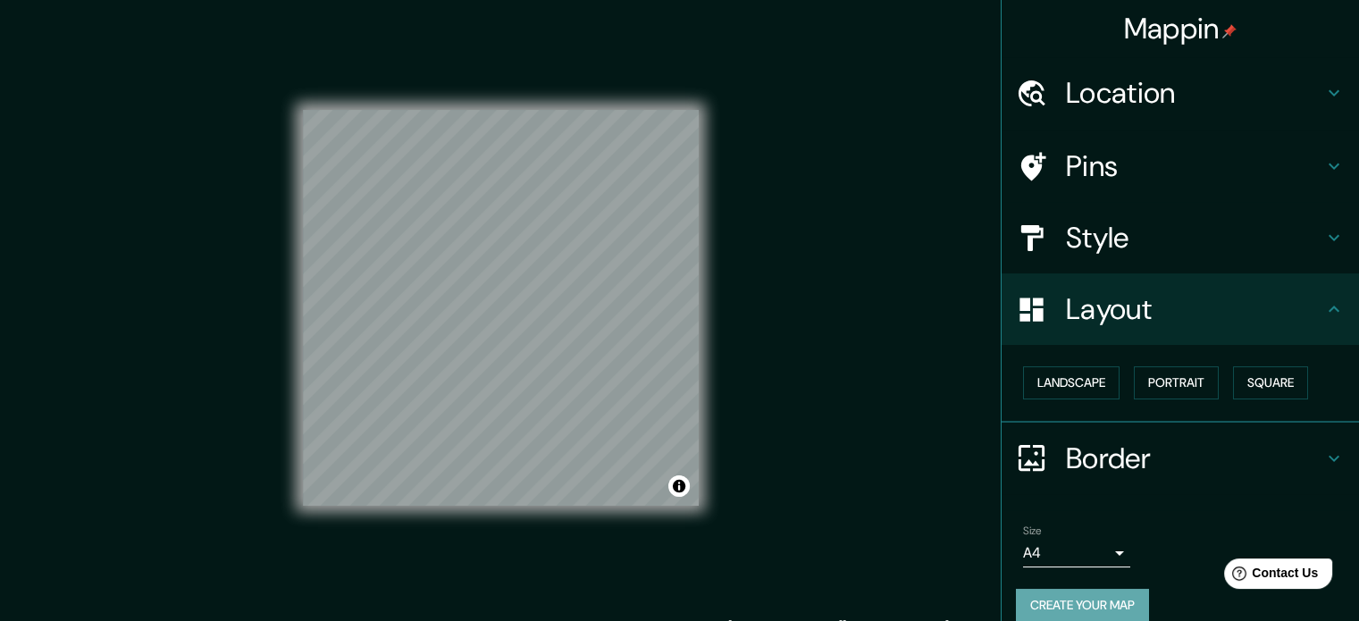
click at [1100, 589] on button "Create your map" at bounding box center [1082, 605] width 133 height 33
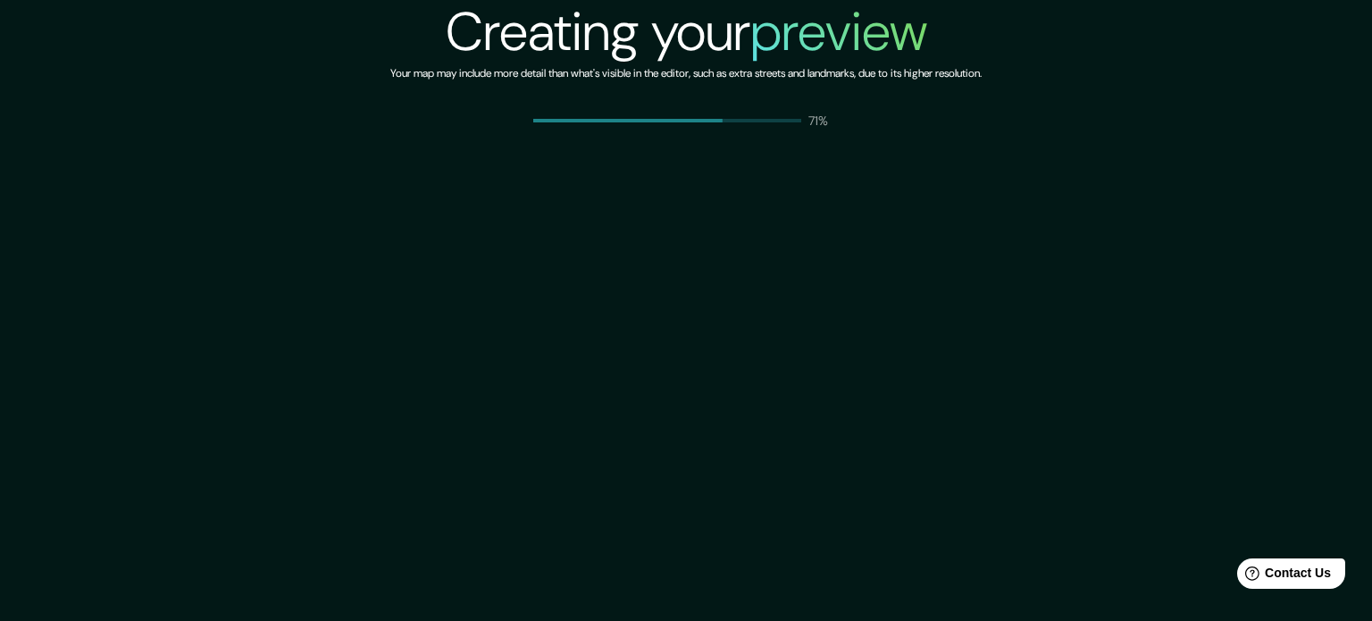
click at [1271, 183] on div "Creating your preview Your map may include more detail than what's visible in t…" at bounding box center [686, 310] width 1372 height 621
click at [767, 81] on h6 "Your map may include more detail than what's visible in the editor, such as ext…" at bounding box center [685, 73] width 591 height 19
click at [689, 268] on div "Creating your preview Your map may include more detail than what's visible in t…" at bounding box center [686, 310] width 1372 height 621
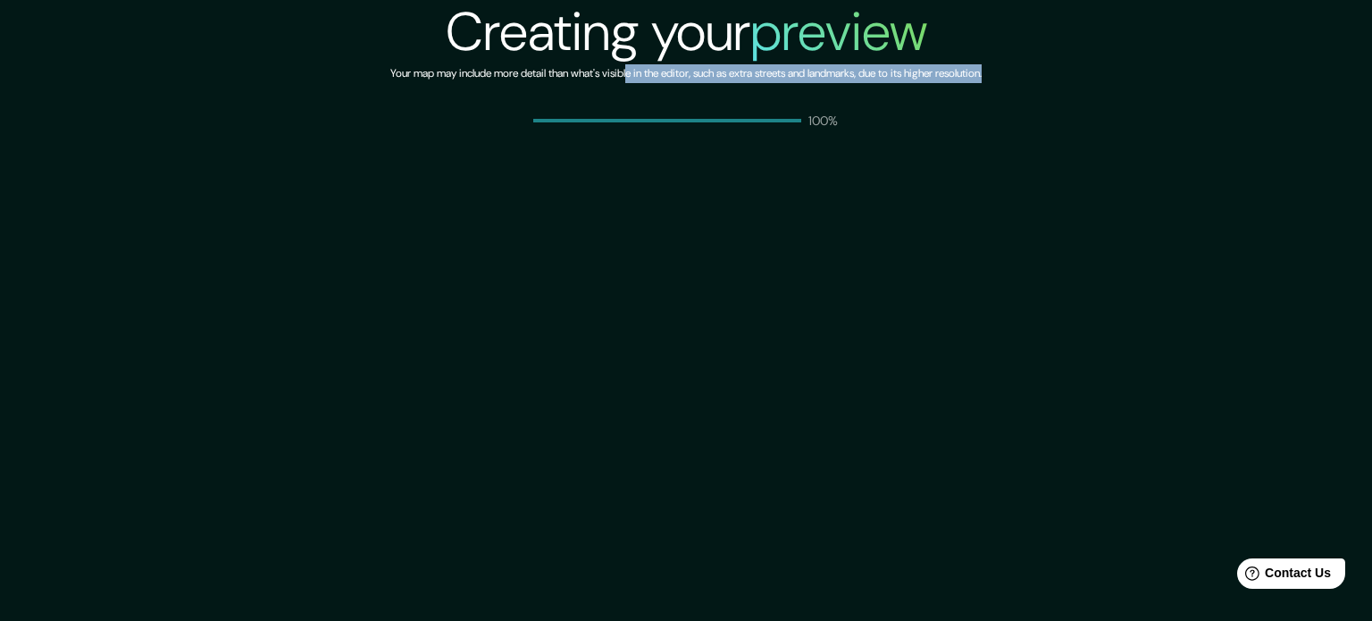
drag, startPoint x: 602, startPoint y: 130, endPoint x: 393, endPoint y: 218, distance: 227.0
click at [533, 360] on div "Creating your preview Your map may include more detail than what's visible in t…" at bounding box center [686, 310] width 1372 height 621
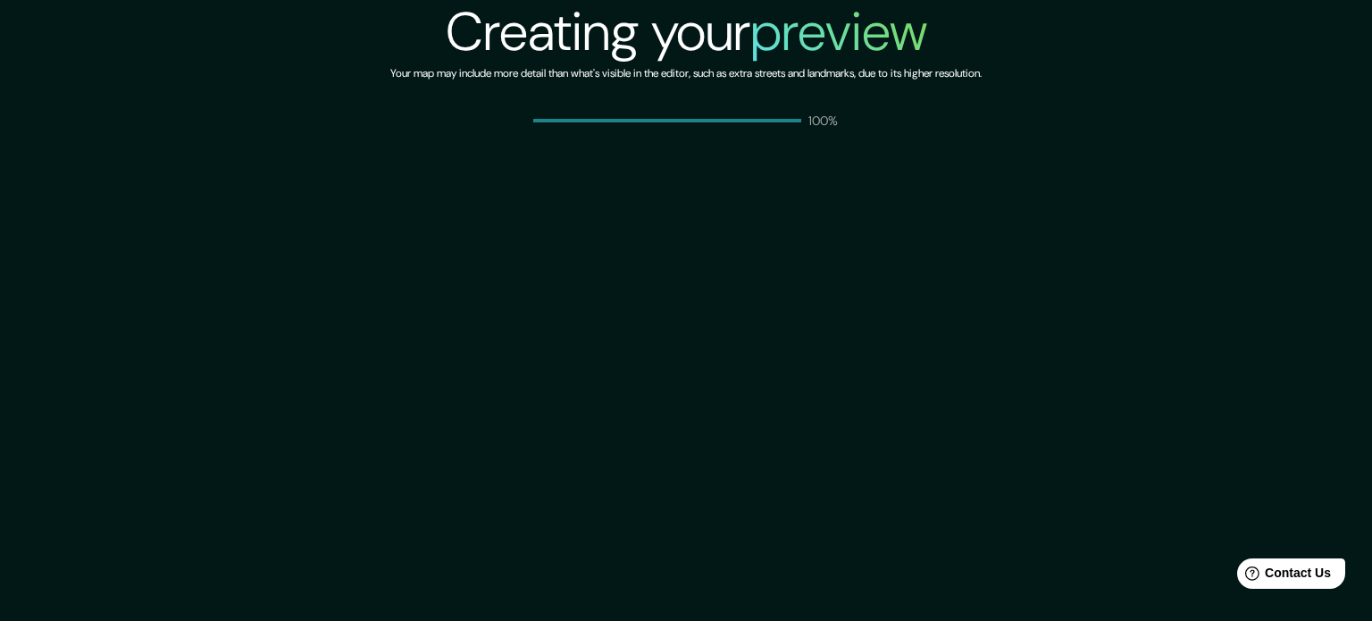
click at [383, 188] on div "Creating your preview Your map may include more detail than what's visible in t…" at bounding box center [686, 310] width 1372 height 621
drag, startPoint x: 383, startPoint y: 188, endPoint x: 371, endPoint y: 175, distance: 17.7
click at [383, 187] on div "Creating your preview Your map may include more detail than what's visible in t…" at bounding box center [686, 310] width 1372 height 621
drag, startPoint x: 1365, startPoint y: 4, endPoint x: 746, endPoint y: 206, distance: 651.4
click at [746, 206] on div "Creating your preview Your map may include more detail than what's visible in t…" at bounding box center [686, 310] width 1372 height 621
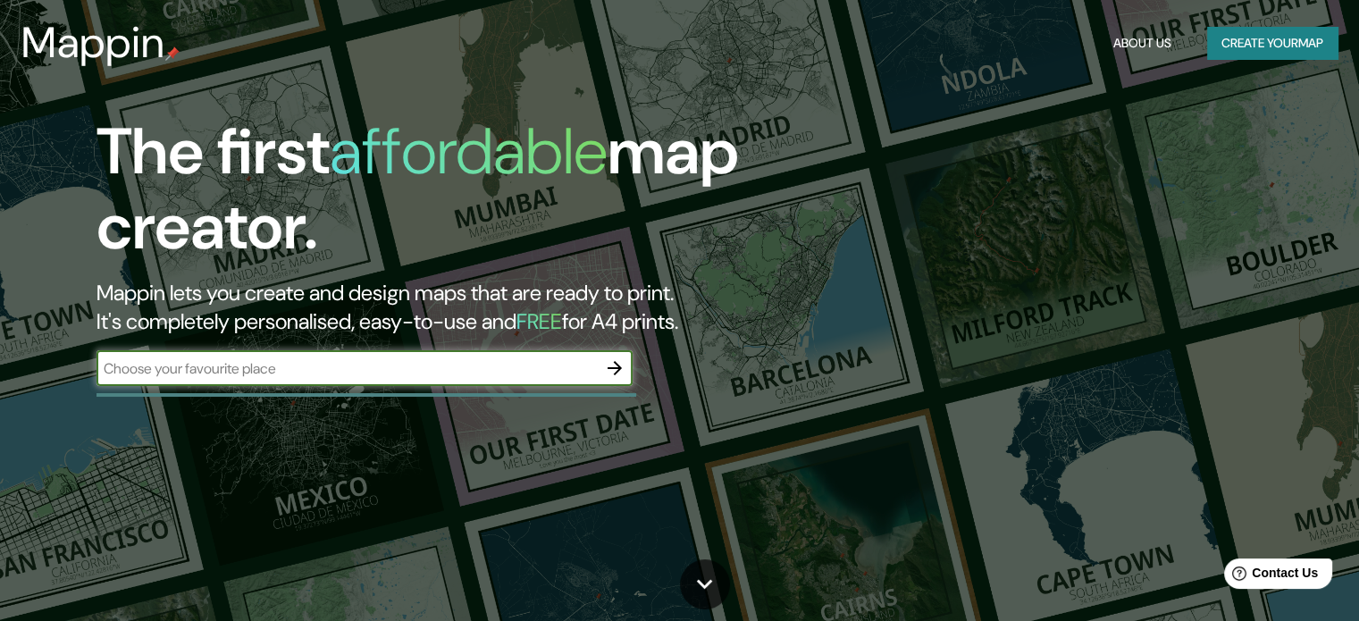
click at [1240, 46] on button "Create your map" at bounding box center [1272, 43] width 130 height 33
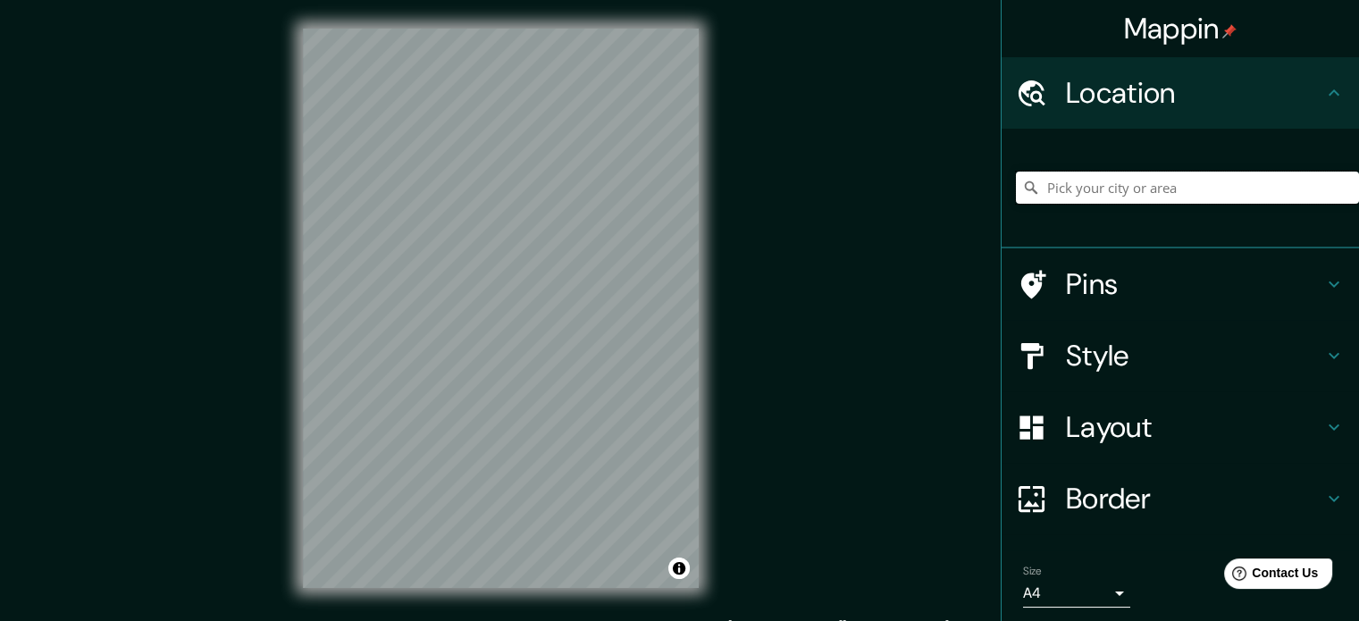
click at [1125, 199] on input "Pick your city or area" at bounding box center [1187, 188] width 343 height 32
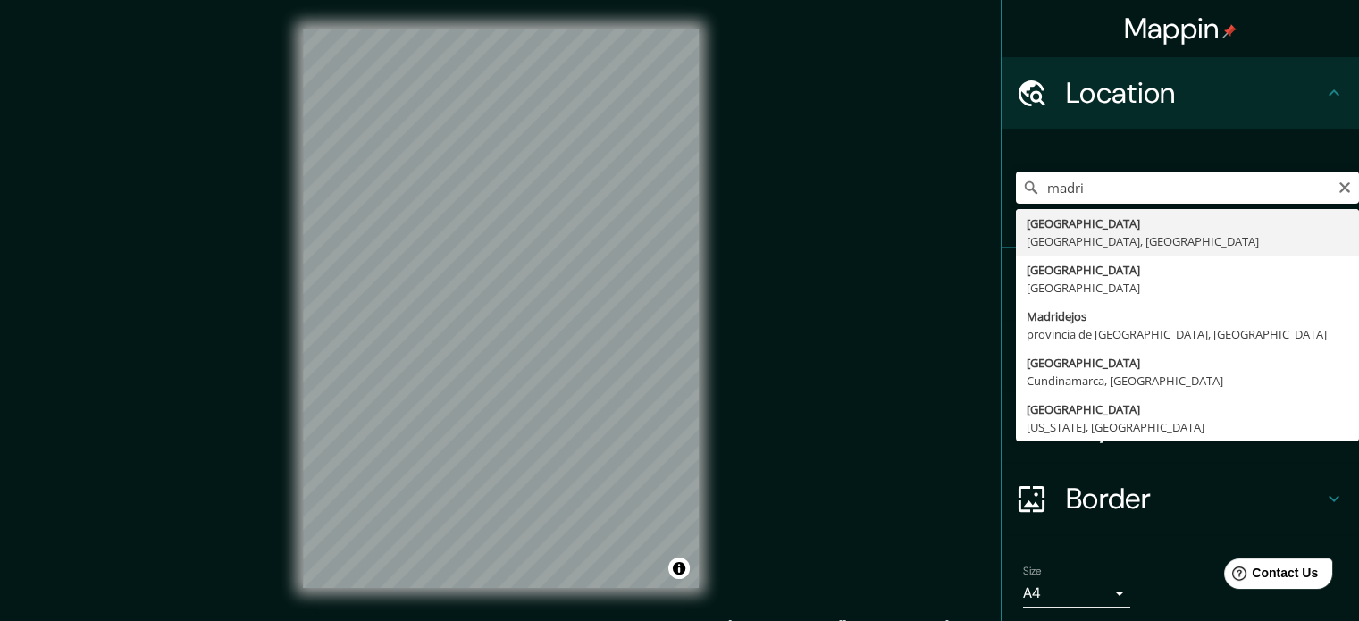
type input "[GEOGRAPHIC_DATA], [GEOGRAPHIC_DATA], [GEOGRAPHIC_DATA]"
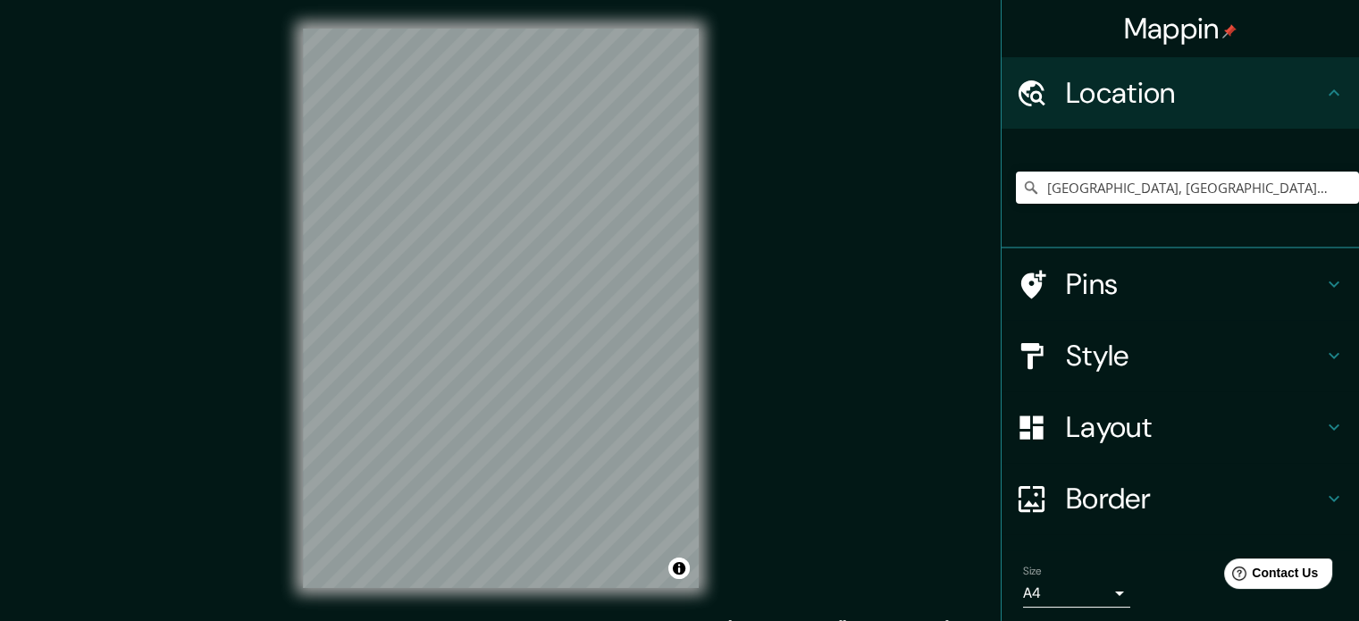
click at [1168, 357] on h4 "Style" at bounding box center [1194, 356] width 257 height 36
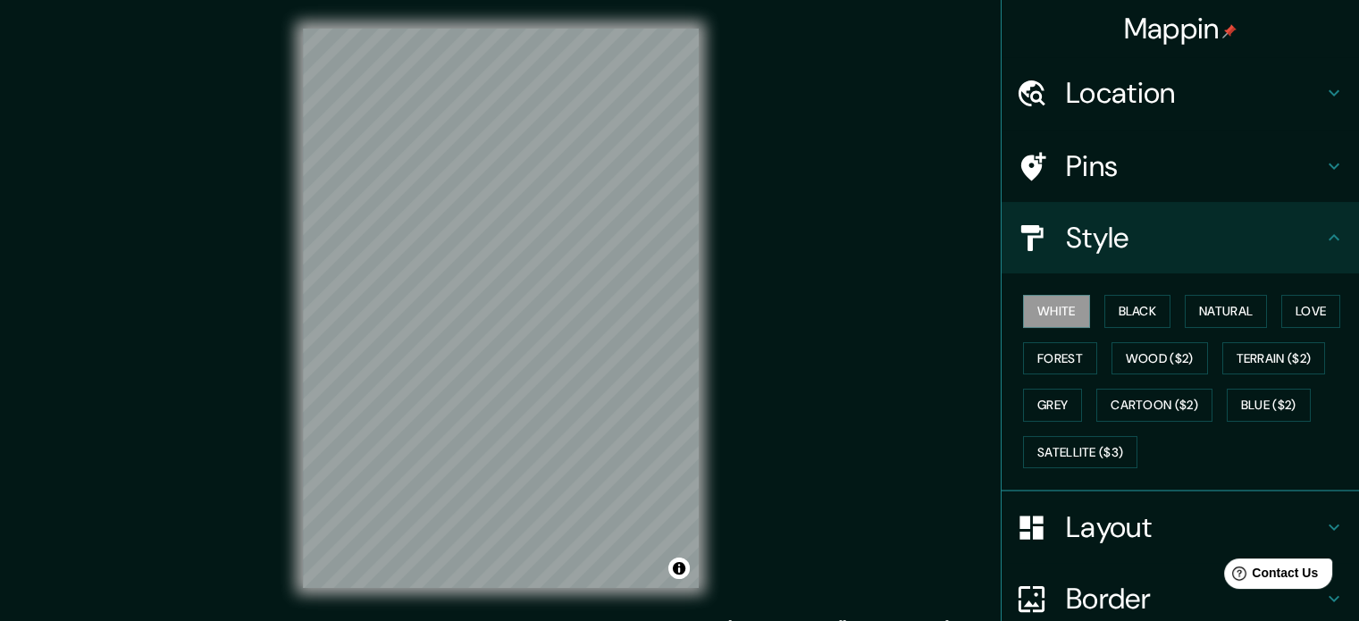
click at [1131, 153] on h4 "Pins" at bounding box center [1194, 166] width 257 height 36
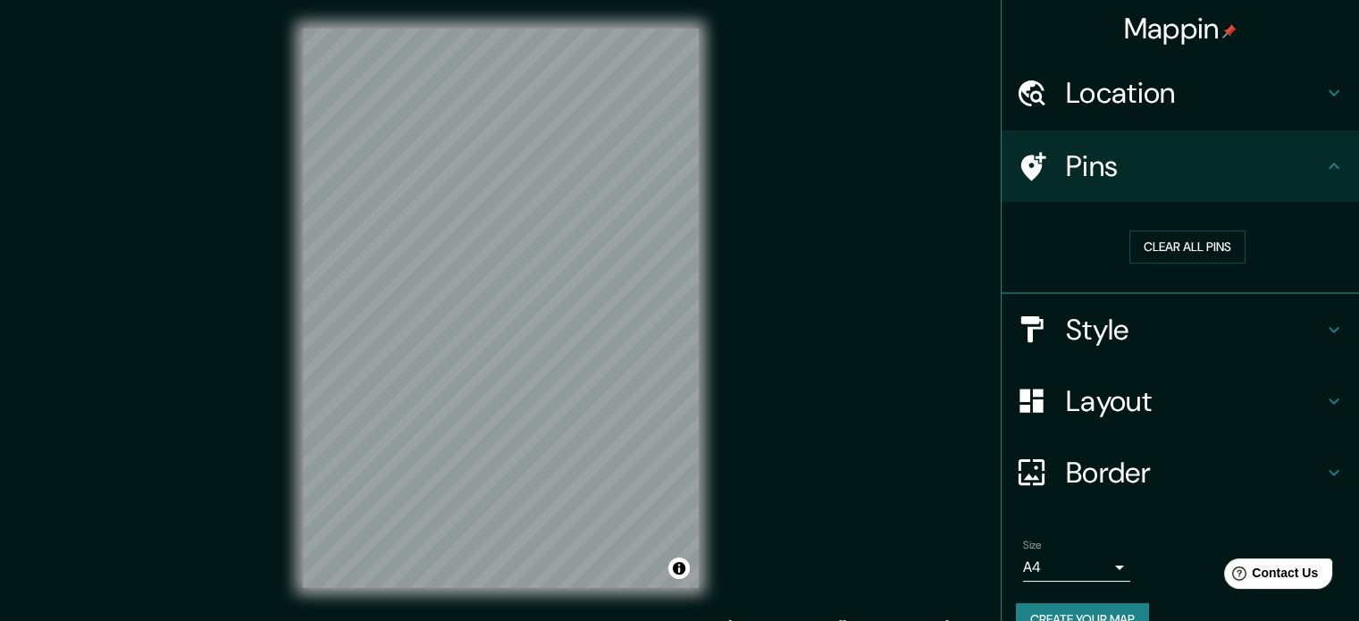
click at [1131, 153] on h4 "Pins" at bounding box center [1194, 166] width 257 height 36
click at [1207, 251] on button "Clear all pins" at bounding box center [1187, 246] width 116 height 33
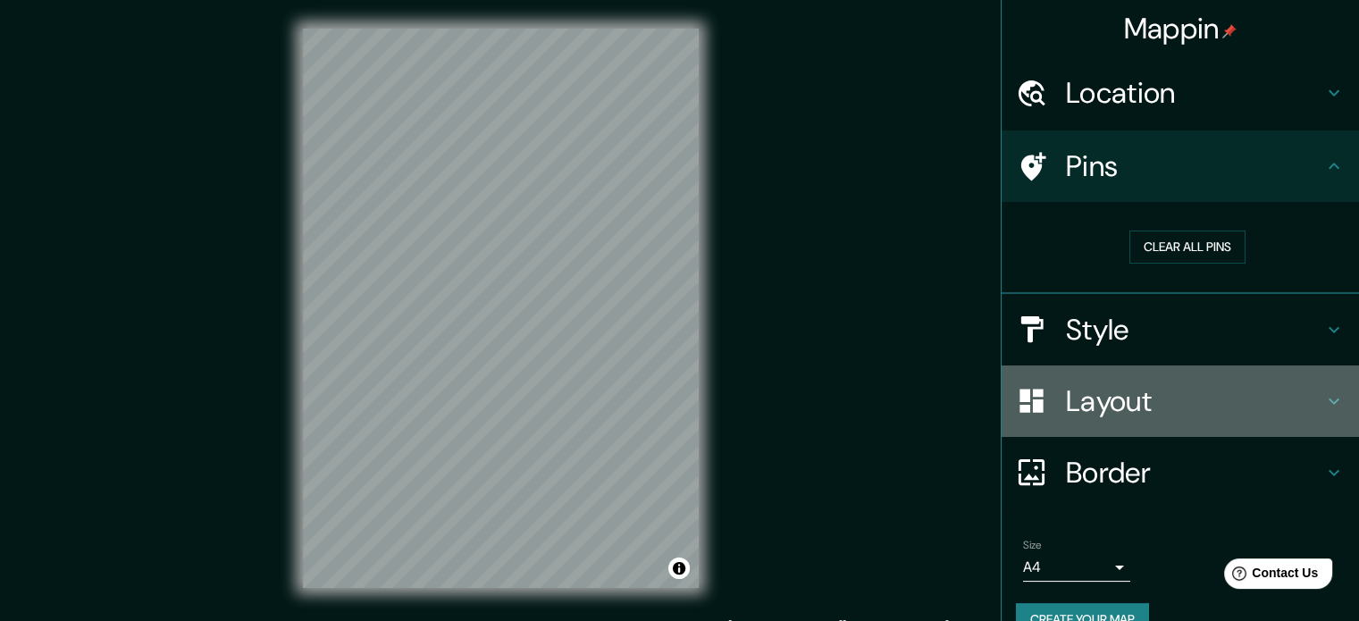
click at [1161, 410] on h4 "Layout" at bounding box center [1194, 401] width 257 height 36
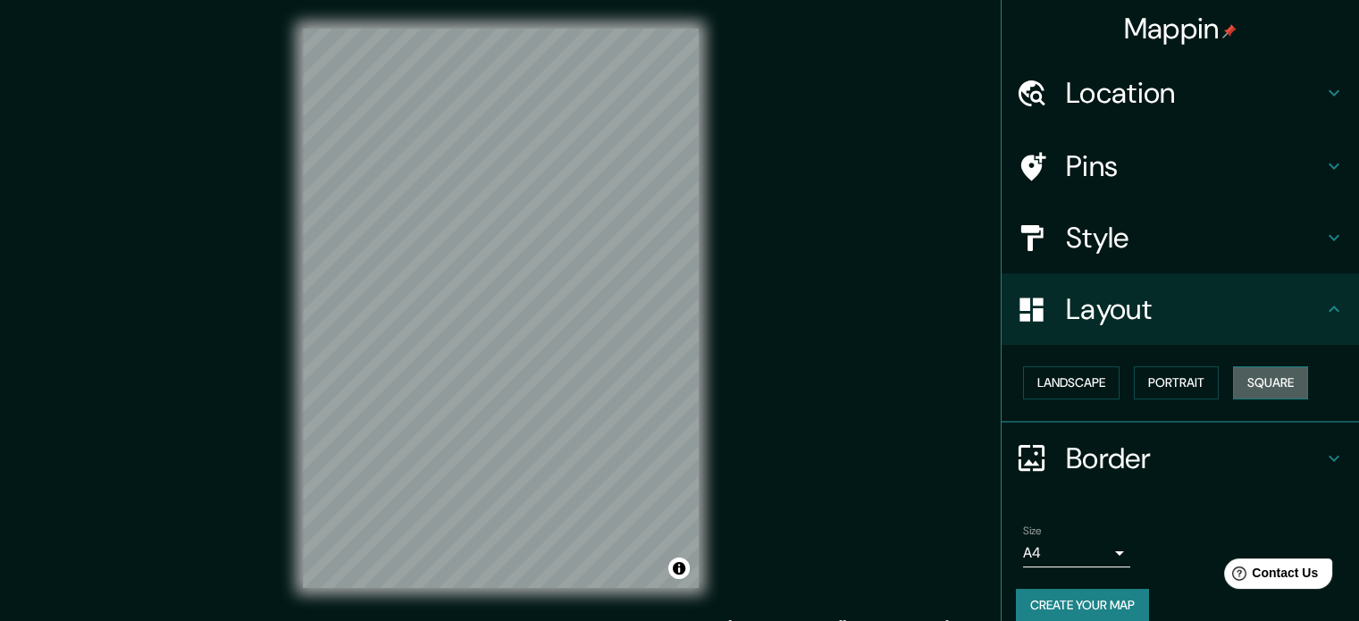
click at [1284, 386] on button "Square" at bounding box center [1270, 382] width 75 height 33
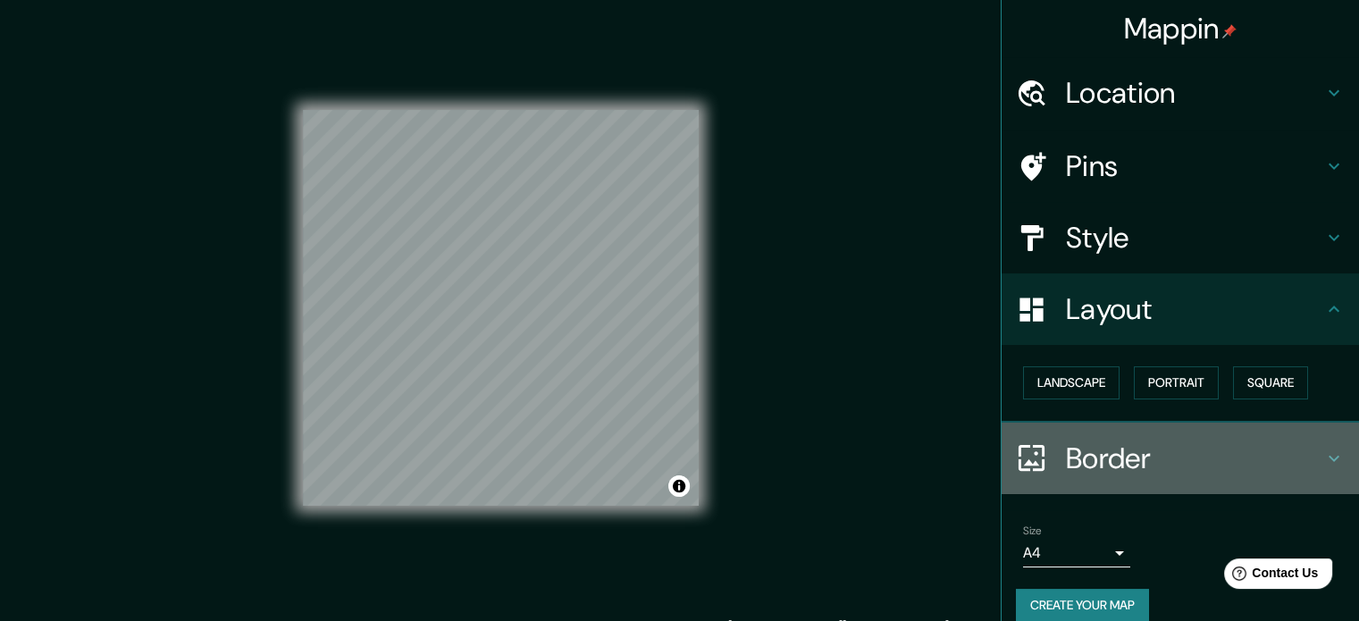
click at [1128, 460] on h4 "Border" at bounding box center [1194, 458] width 257 height 36
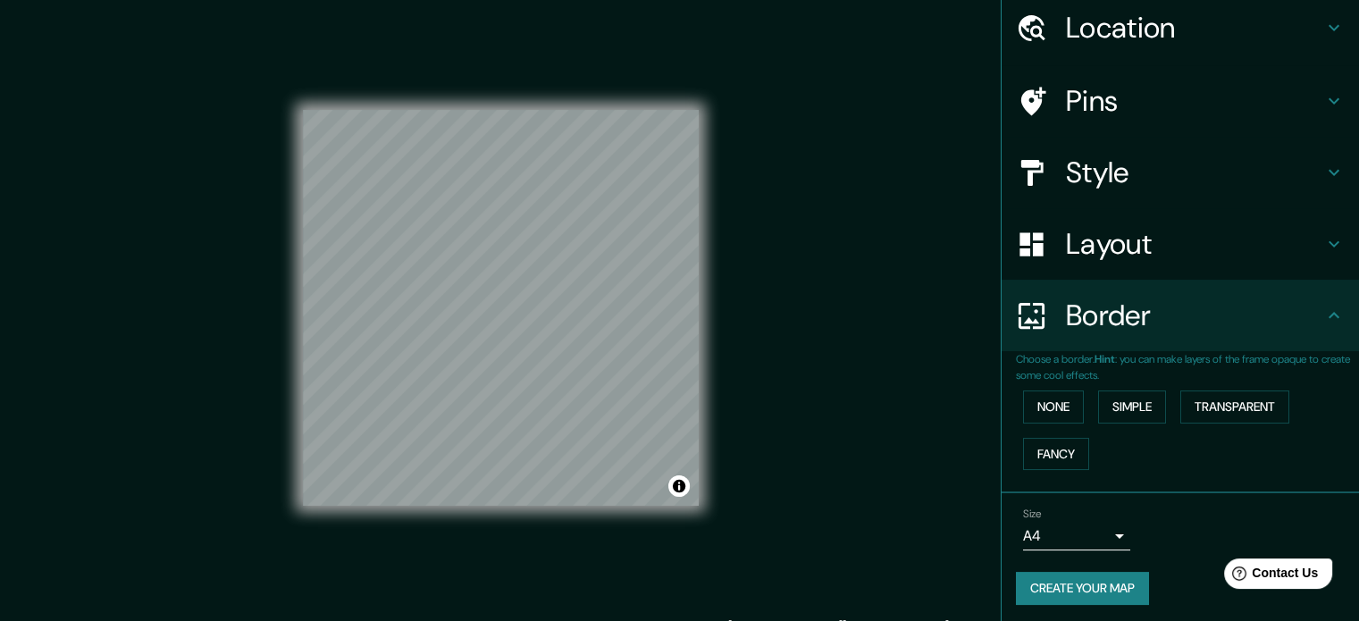
scroll to position [68, 0]
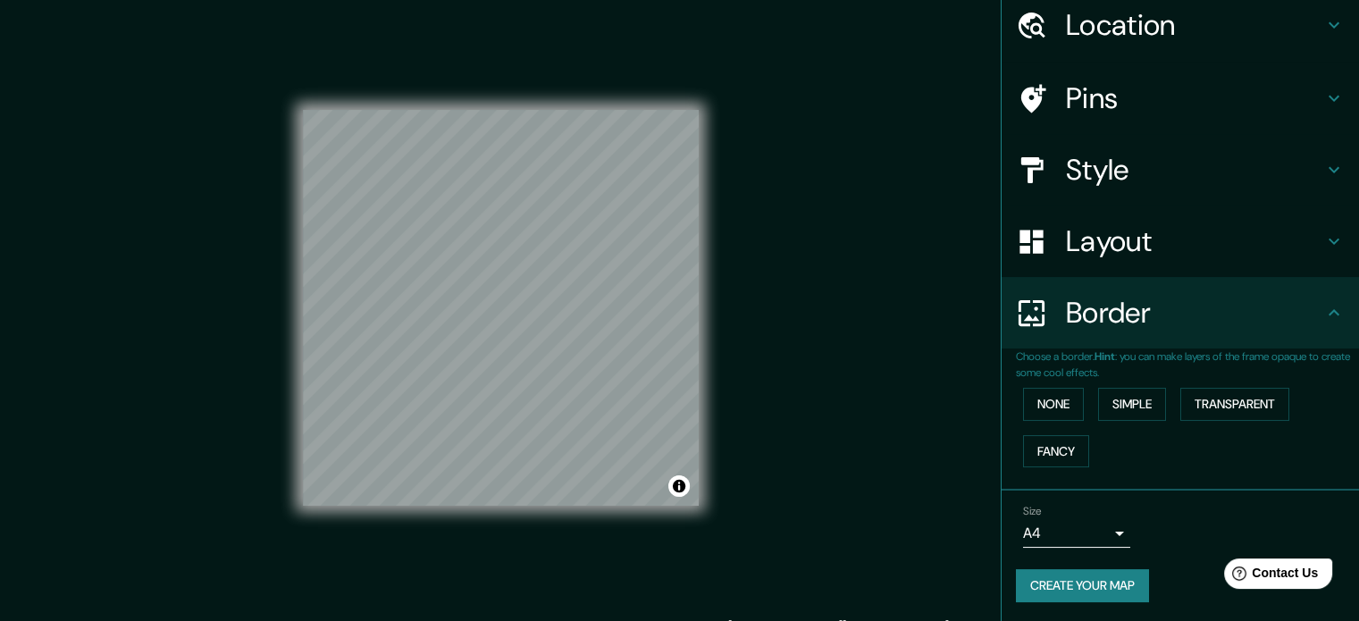
click at [1016, 393] on div "None Simple Transparent Fancy" at bounding box center [1187, 428] width 343 height 94
click at [1028, 402] on button "None" at bounding box center [1053, 404] width 61 height 33
click at [1157, 480] on div "Choose a border. Hint : you can make layers of the frame opaque to create some …" at bounding box center [1179, 419] width 357 height 142
click at [1080, 585] on button "Create your map" at bounding box center [1082, 585] width 133 height 33
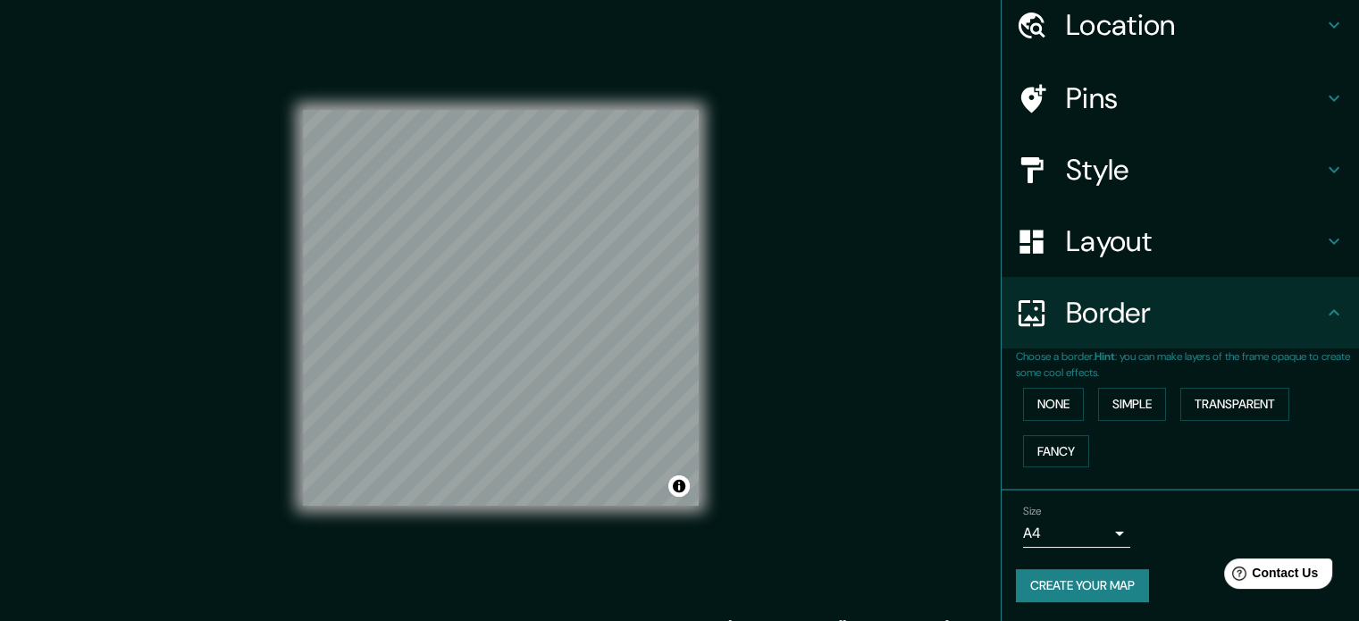
click at [1081, 580] on button "Create your map" at bounding box center [1082, 585] width 133 height 33
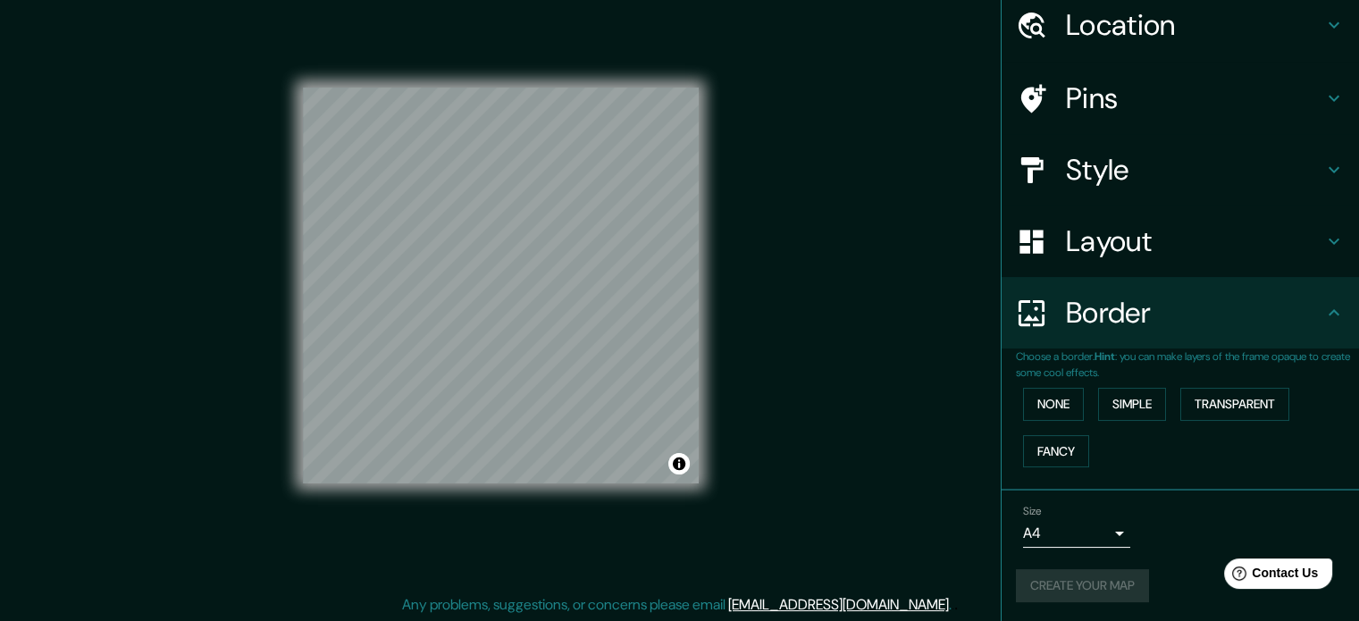
scroll to position [23, 0]
click at [1175, 248] on h4 "Layout" at bounding box center [1194, 241] width 257 height 36
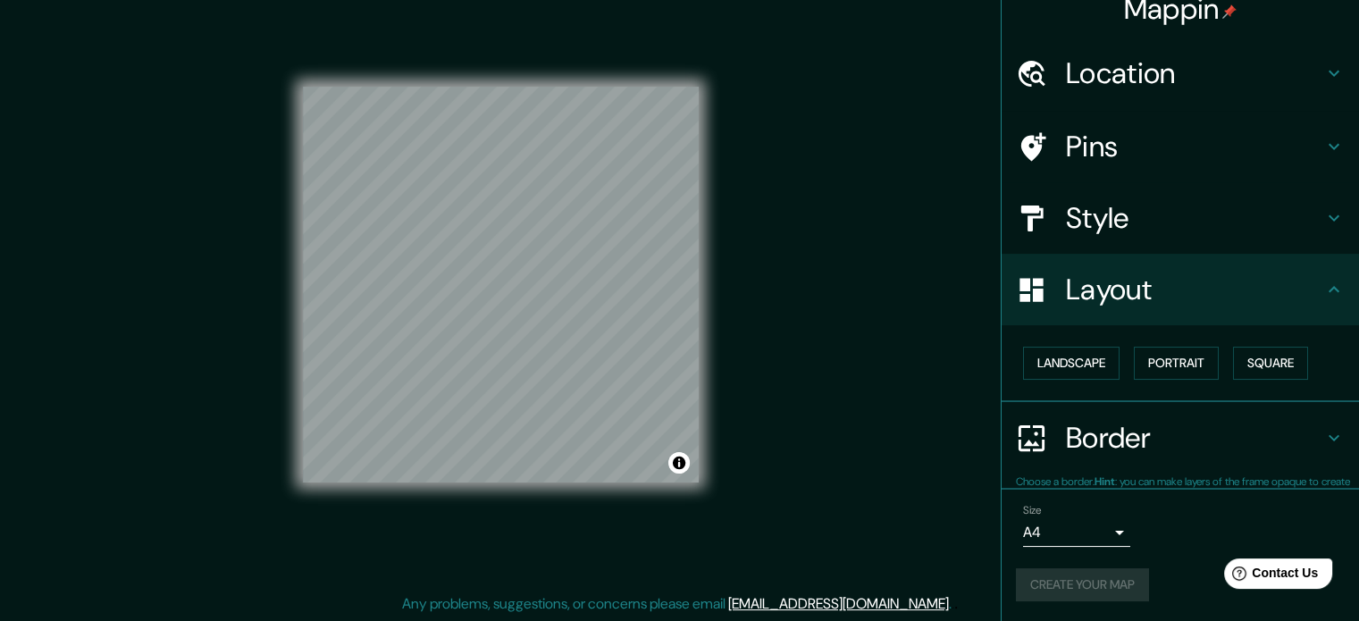
scroll to position [20, 0]
click at [1257, 356] on button "Square" at bounding box center [1270, 363] width 75 height 33
click at [1174, 203] on h4 "Style" at bounding box center [1194, 218] width 257 height 36
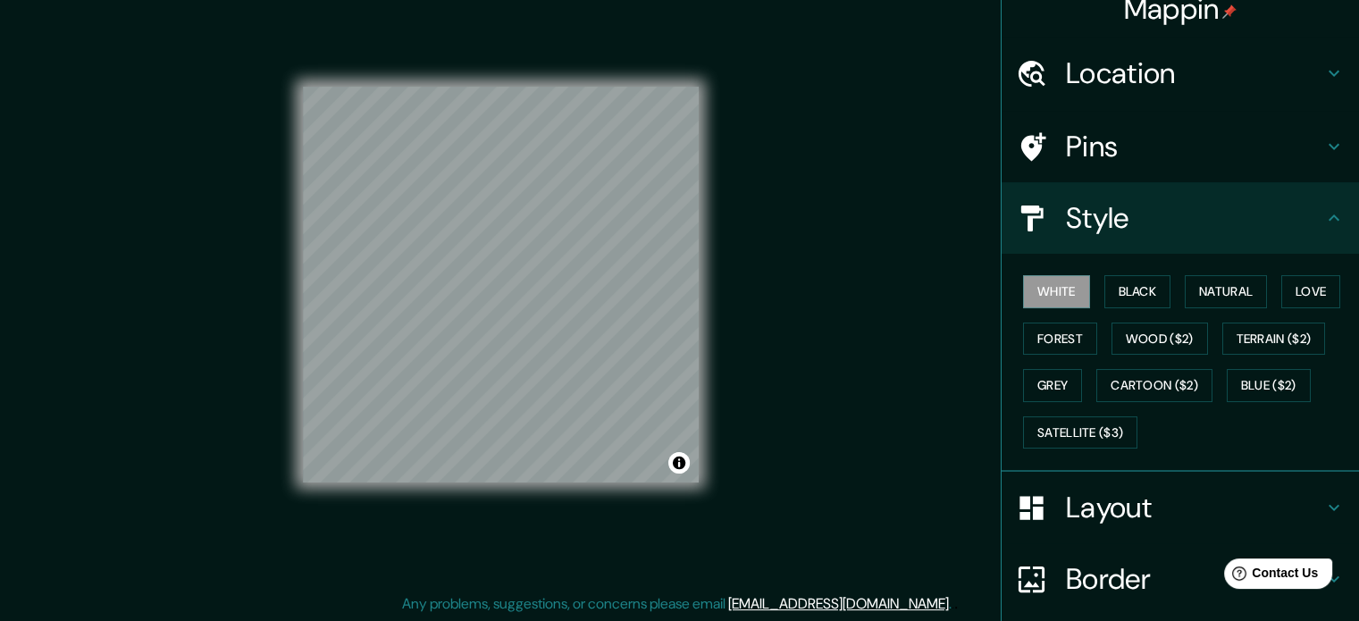
click at [1172, 142] on h4 "Pins" at bounding box center [1194, 147] width 257 height 36
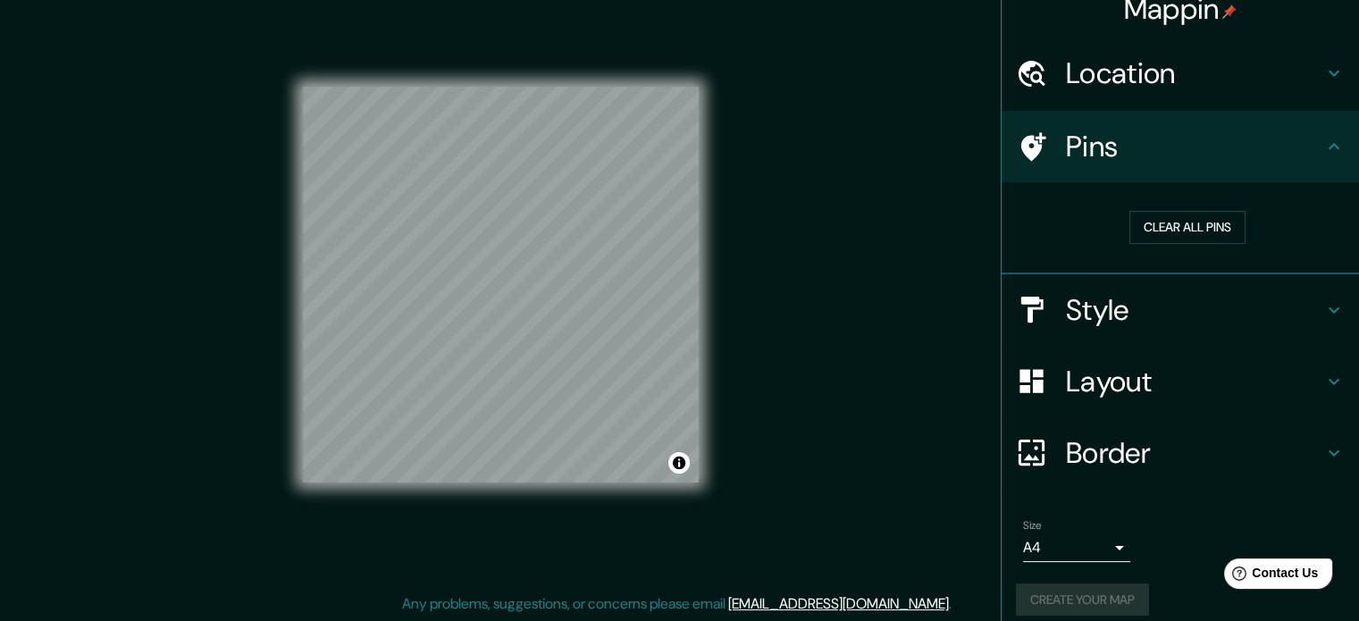
click at [1186, 59] on h4 "Location" at bounding box center [1194, 73] width 257 height 36
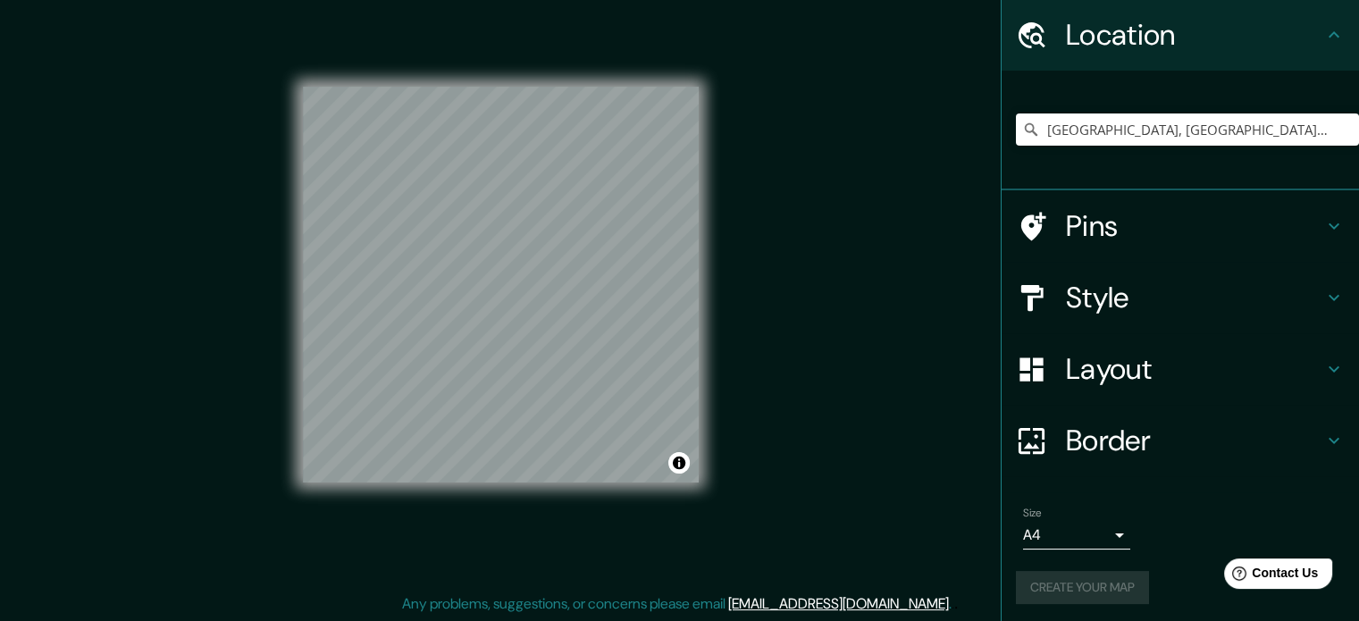
scroll to position [61, 0]
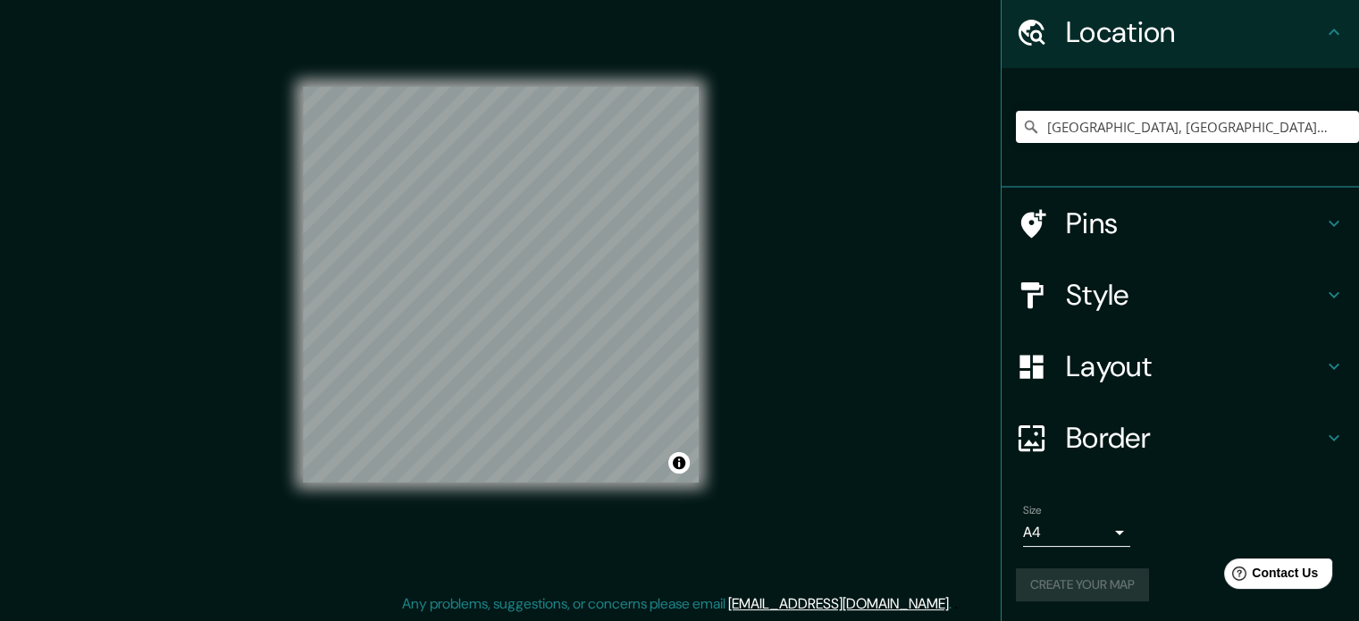
click at [1078, 591] on div "Create your map" at bounding box center [1180, 584] width 329 height 33
click at [1058, 539] on body "Mappin Location Madrid, Madrid, España Pins Style Layout Border Choose a border…" at bounding box center [679, 287] width 1359 height 621
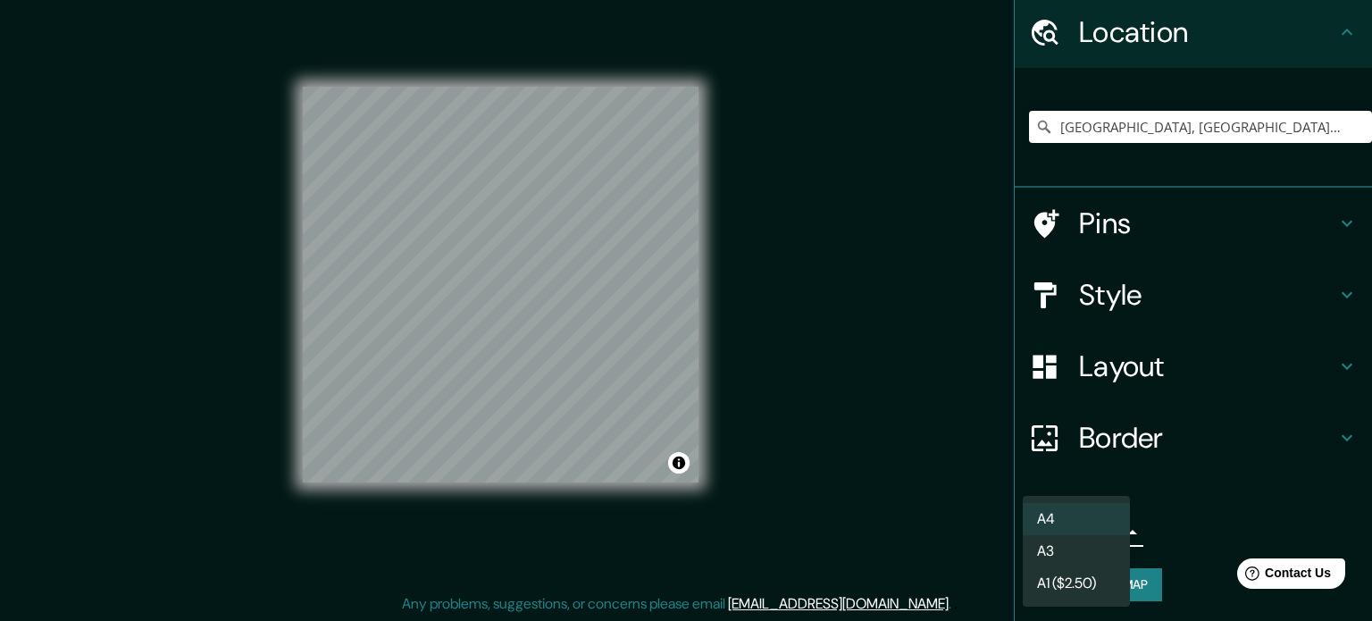
click at [1258, 517] on div at bounding box center [686, 310] width 1372 height 621
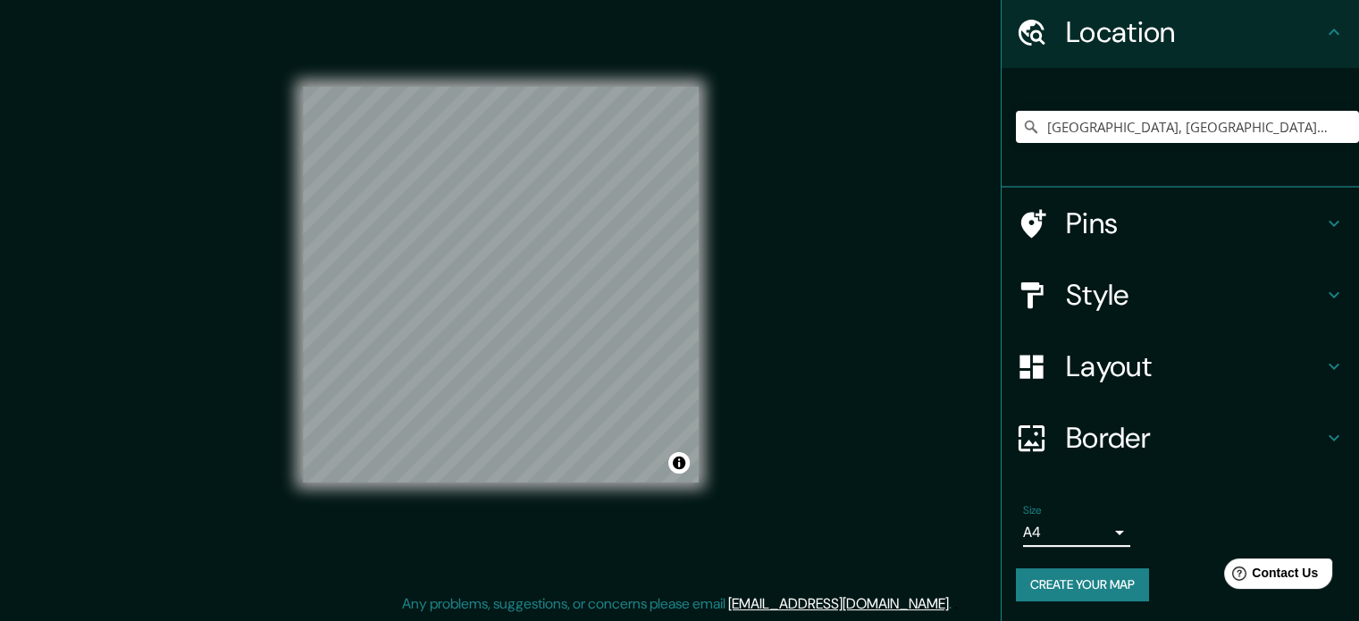
click at [1097, 594] on button "Create your map" at bounding box center [1082, 584] width 133 height 33
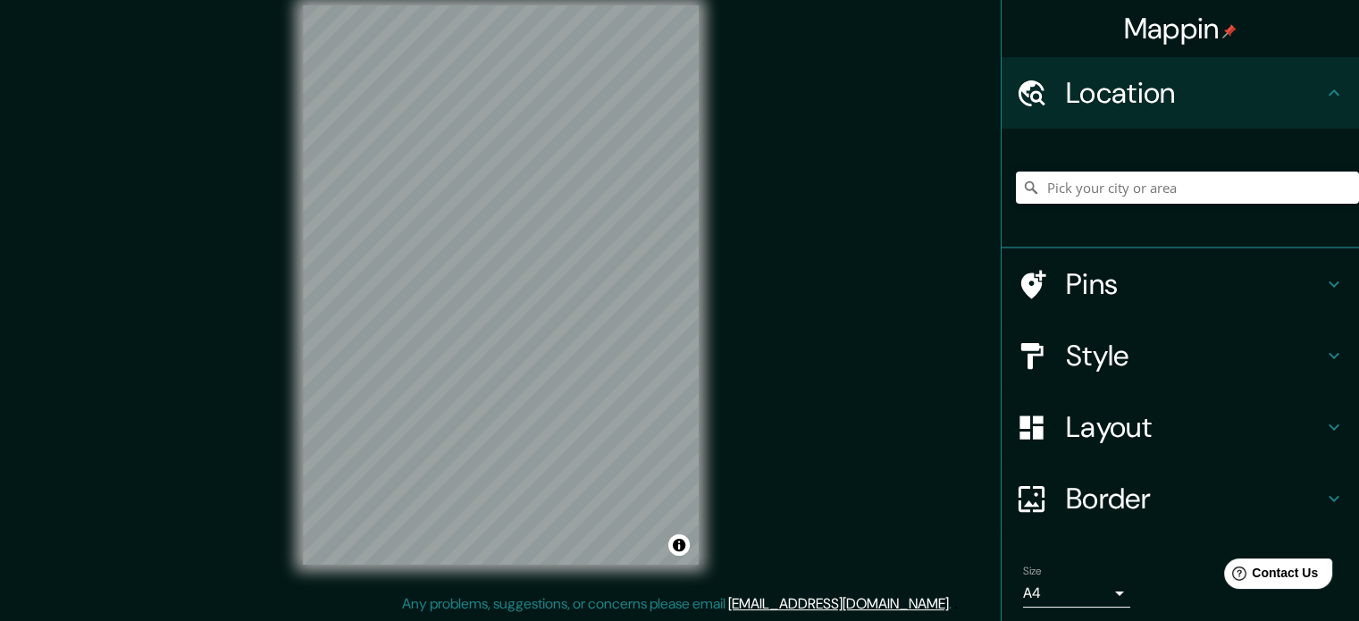
click at [734, 298] on div "Mappin Location Pins Style Layout Border Choose a border. Hint : you can make l…" at bounding box center [679, 299] width 1359 height 645
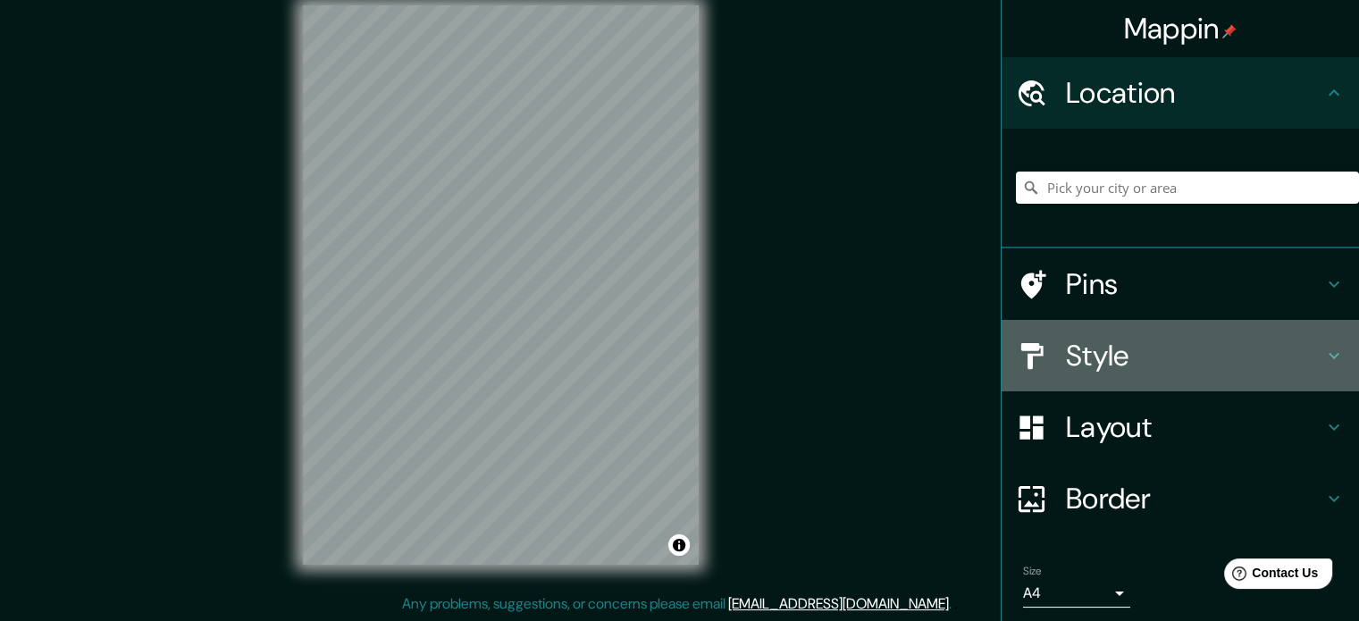
click at [1140, 374] on div "Style" at bounding box center [1179, 355] width 357 height 71
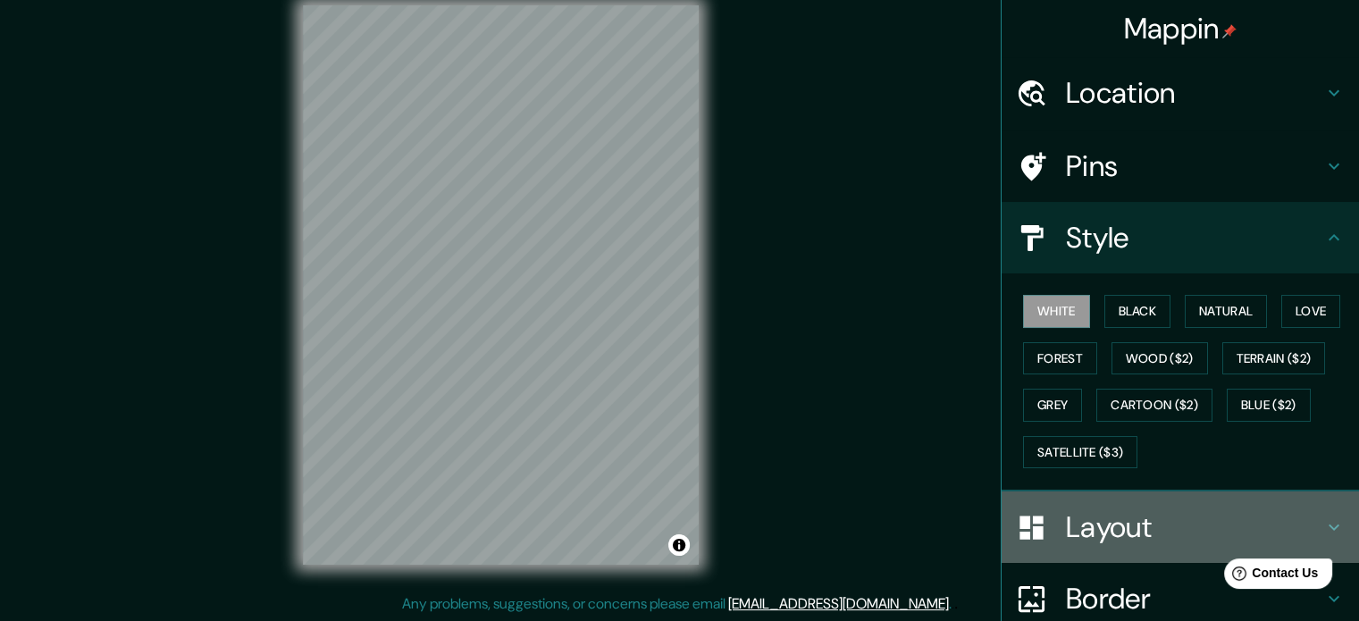
click at [1112, 538] on h4 "Layout" at bounding box center [1194, 527] width 257 height 36
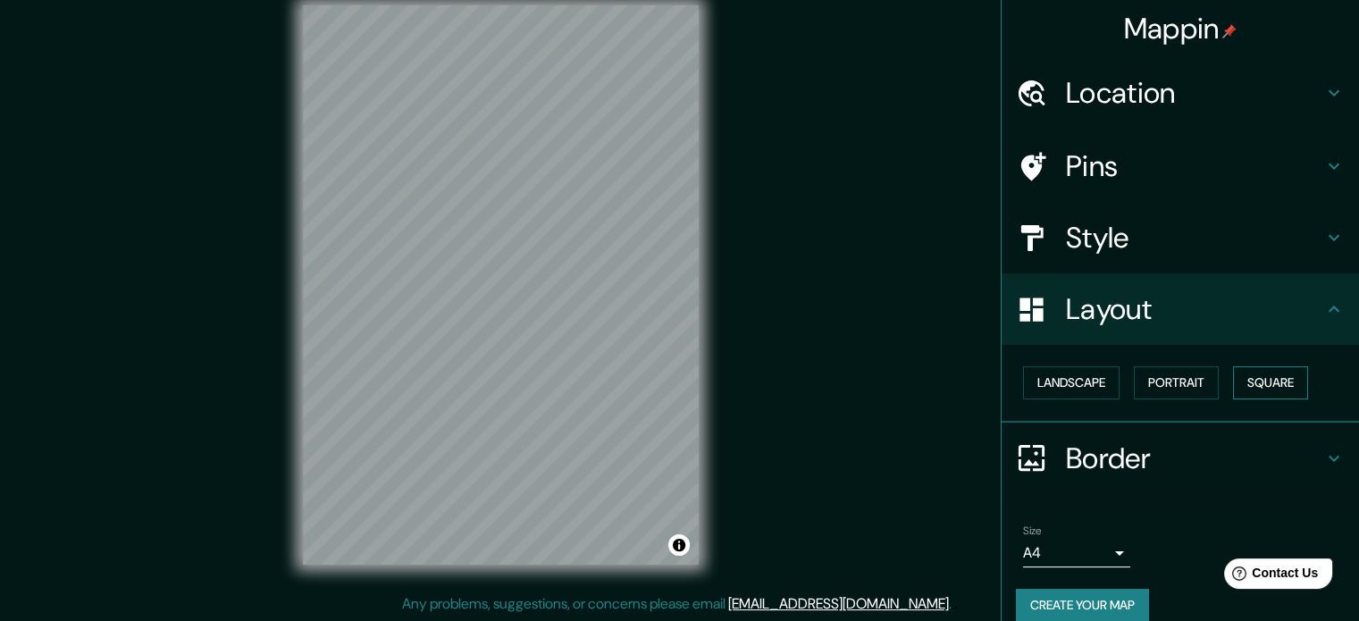
click at [1251, 377] on button "Square" at bounding box center [1270, 382] width 75 height 33
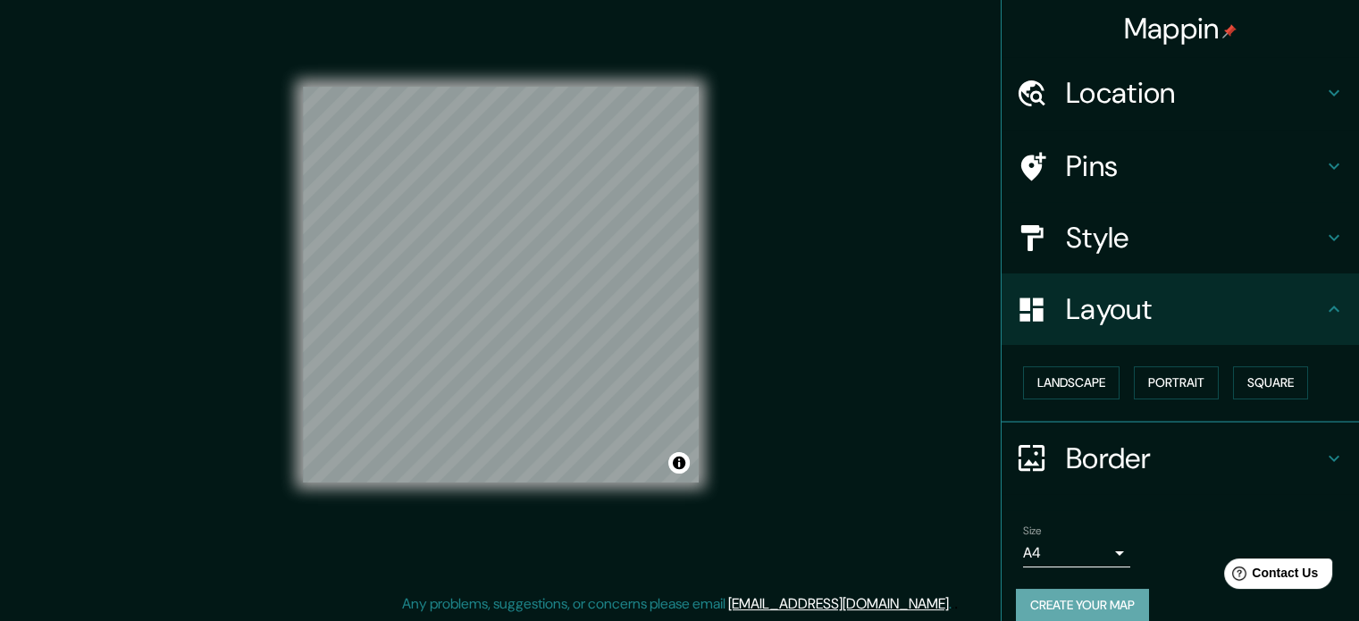
click at [1065, 610] on button "Create your map" at bounding box center [1082, 605] width 133 height 33
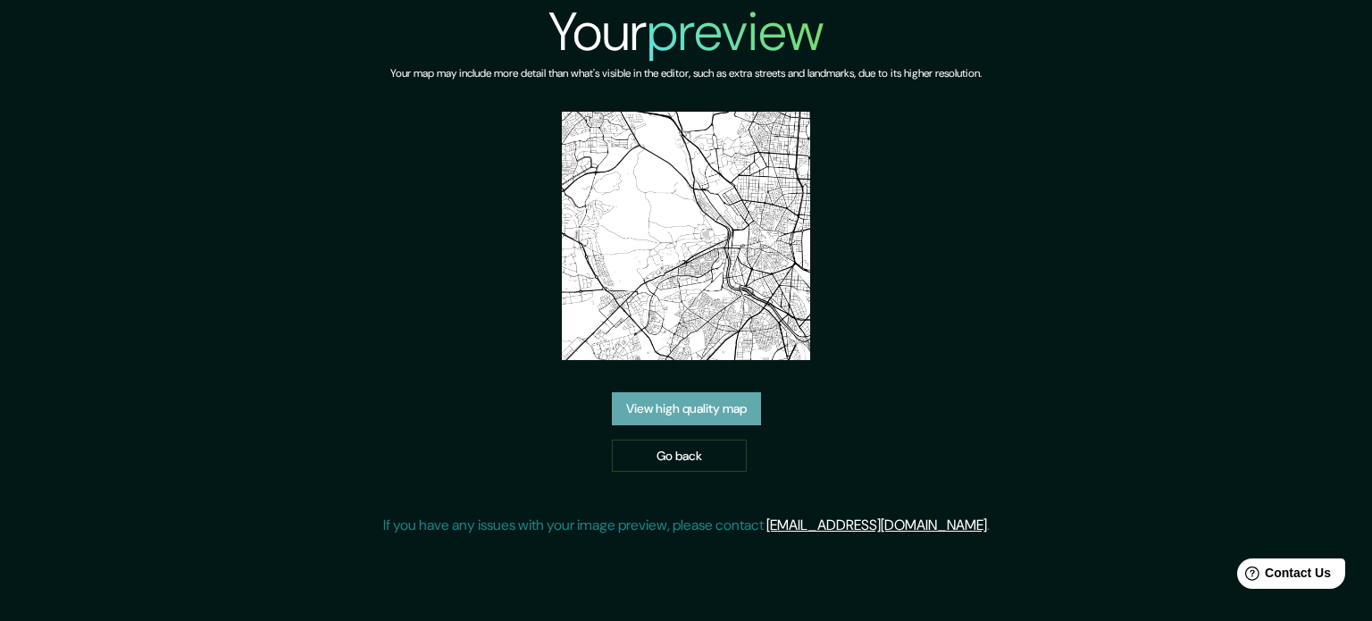
click at [707, 419] on link "View high quality map" at bounding box center [686, 408] width 149 height 33
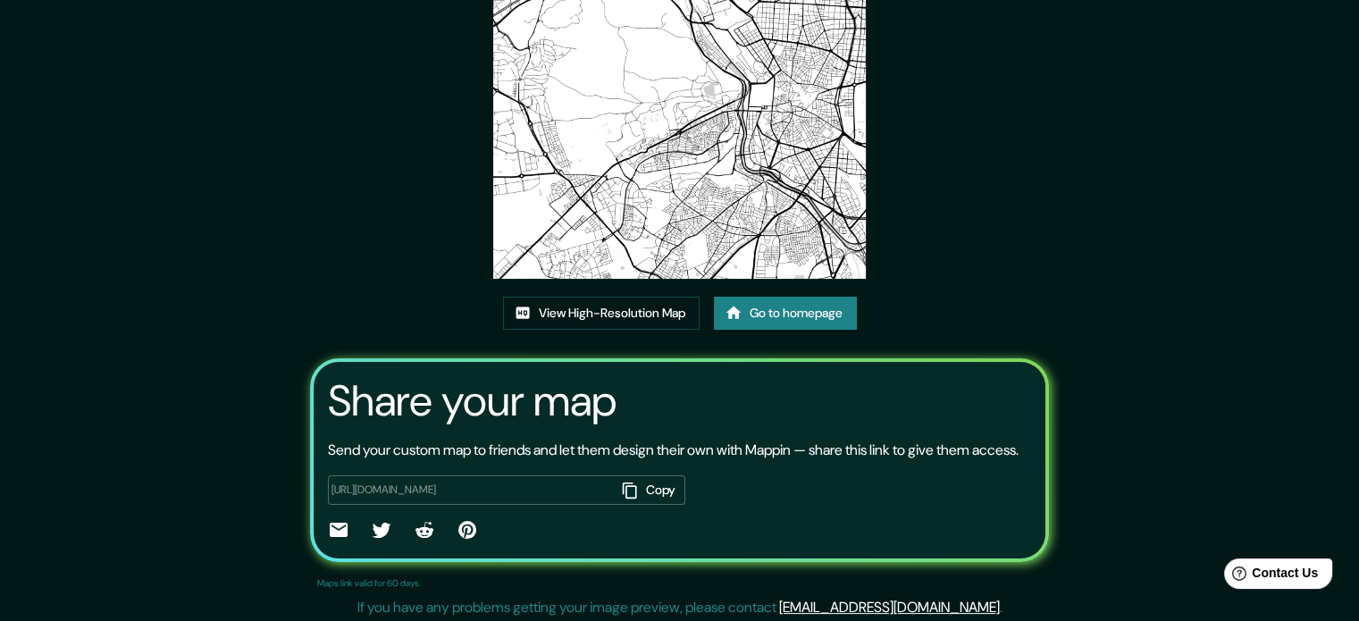
scroll to position [197, 0]
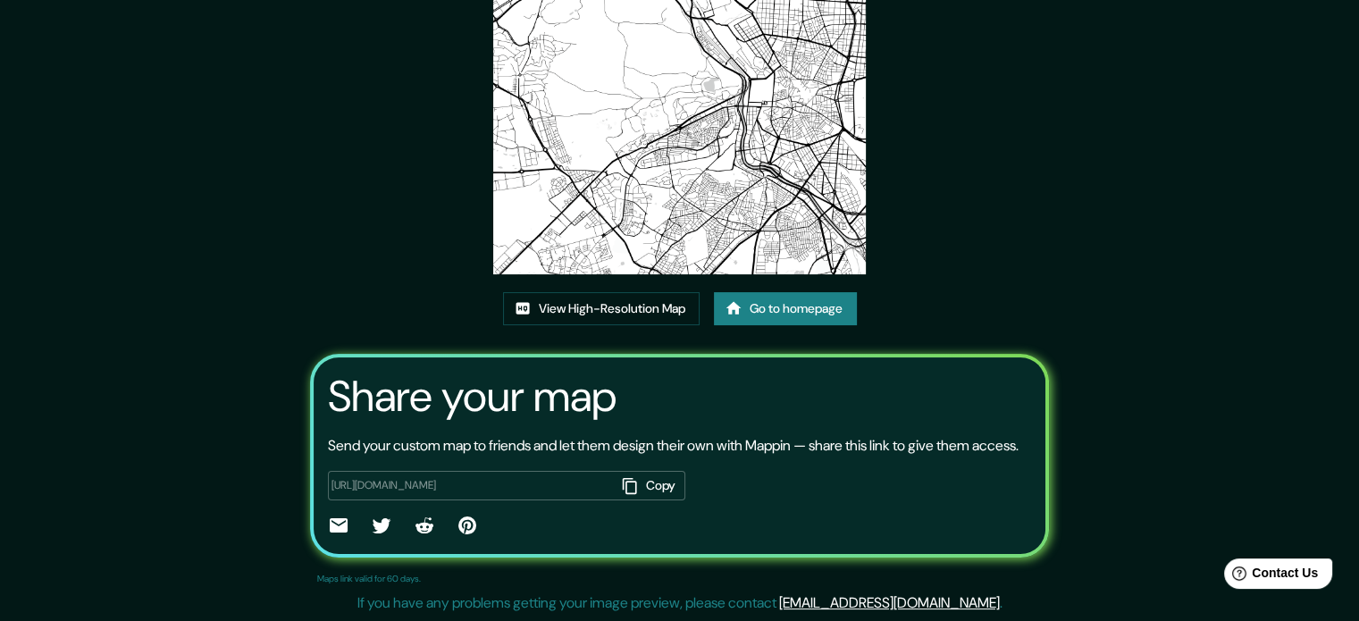
click at [672, 161] on img at bounding box center [679, 88] width 372 height 372
click at [611, 292] on link "View High-Resolution Map" at bounding box center [601, 308] width 197 height 33
